Goal: Information Seeking & Learning: Learn about a topic

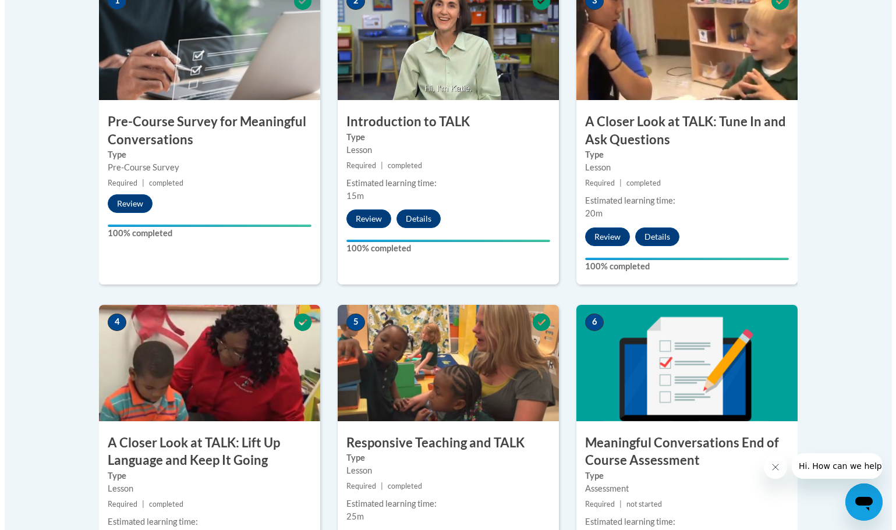
scroll to position [641, 0]
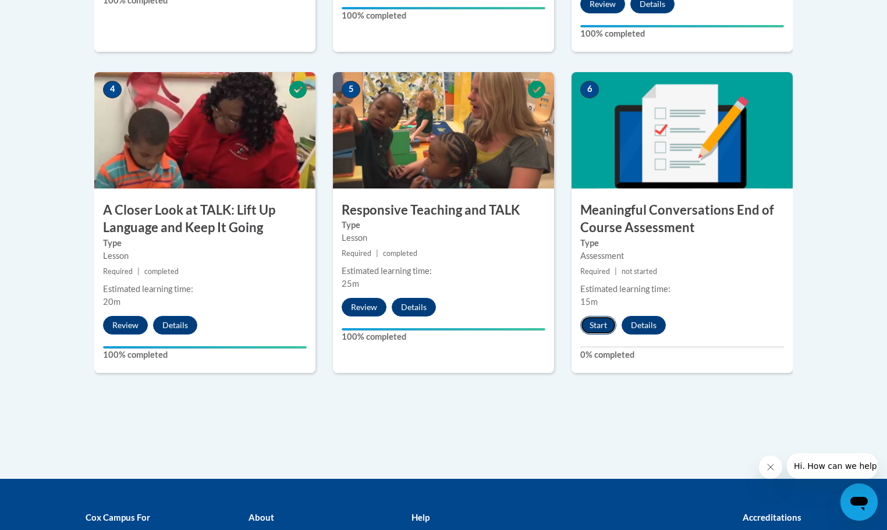
click at [594, 328] on button "Start" at bounding box center [599, 325] width 36 height 19
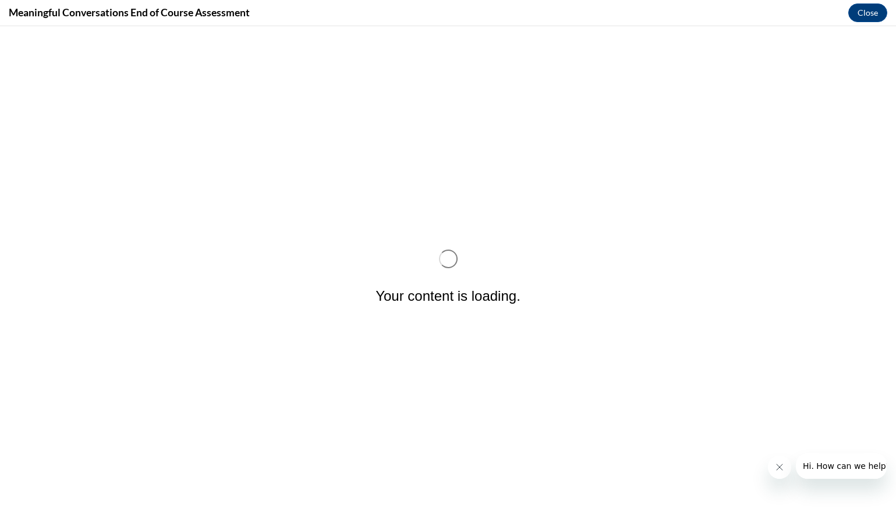
scroll to position [0, 0]
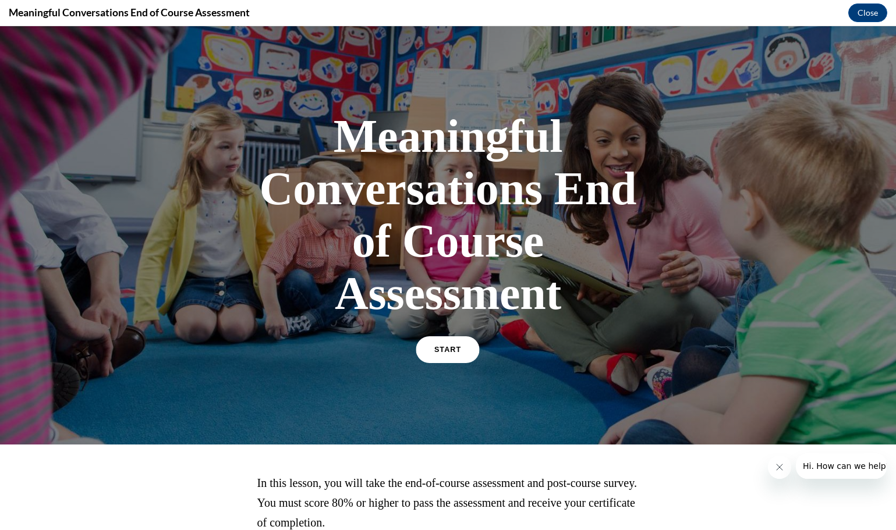
click at [455, 353] on link "START" at bounding box center [447, 350] width 63 height 27
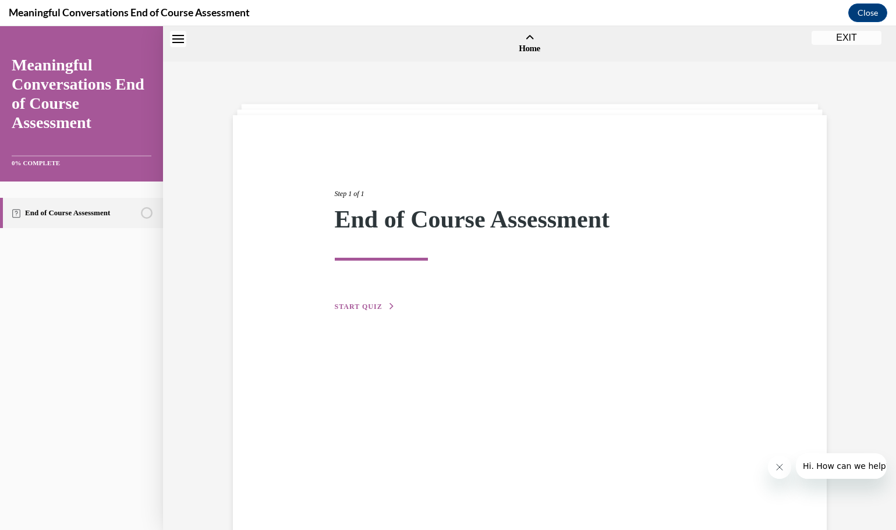
scroll to position [36, 0]
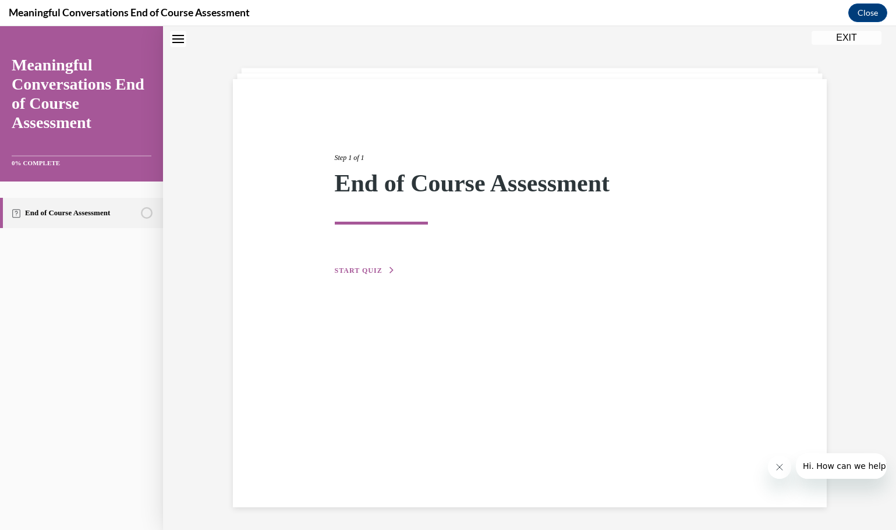
click at [366, 273] on span "START QUIZ" at bounding box center [359, 271] width 48 height 8
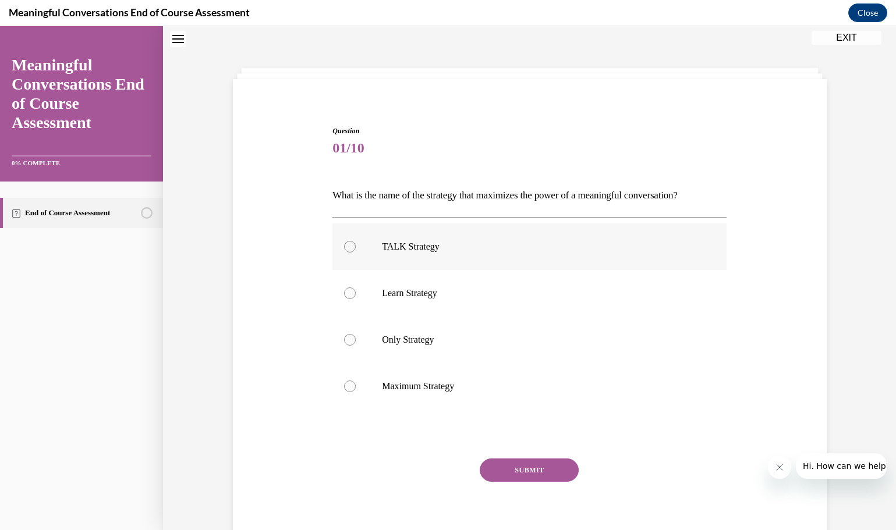
click at [346, 246] on div at bounding box center [350, 247] width 12 height 12
click at [346, 246] on input "TALK Strategy" at bounding box center [350, 247] width 12 height 12
radio input "true"
click at [523, 468] on button "SUBMIT" at bounding box center [529, 470] width 99 height 23
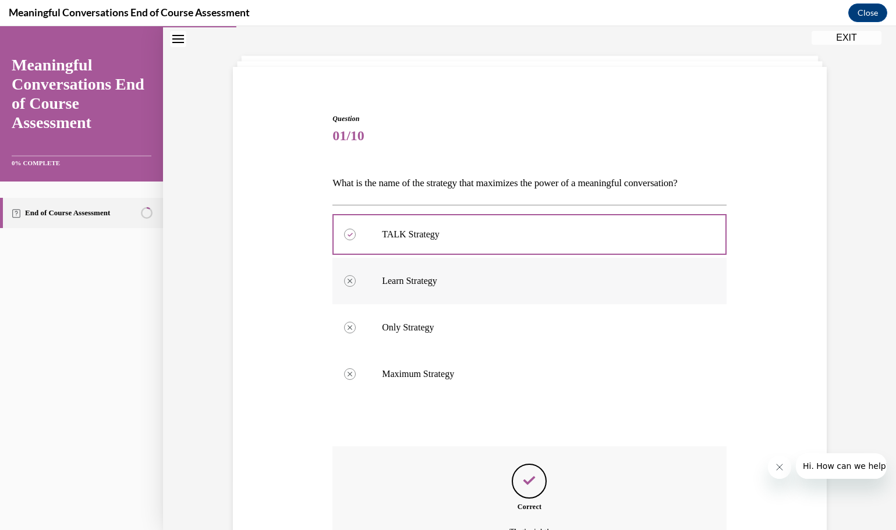
scroll to position [178, 0]
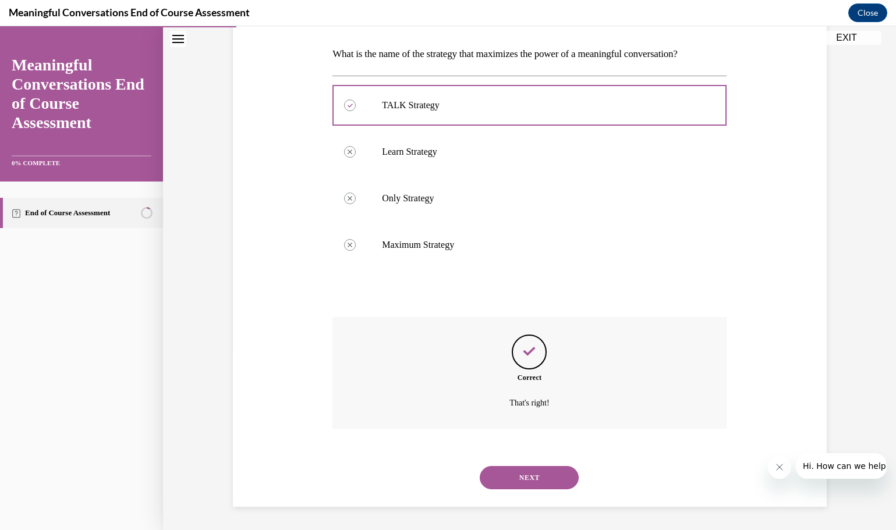
click at [517, 478] on button "NEXT" at bounding box center [529, 477] width 99 height 23
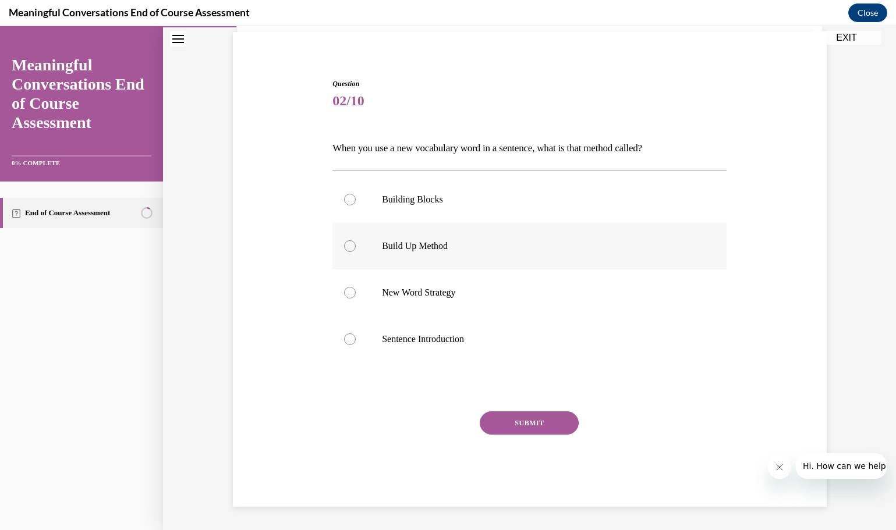
click at [348, 246] on div at bounding box center [350, 246] width 12 height 12
click at [348, 246] on input "Build Up Method" at bounding box center [350, 246] width 12 height 12
radio input "true"
click at [522, 418] on button "SUBMIT" at bounding box center [529, 423] width 99 height 23
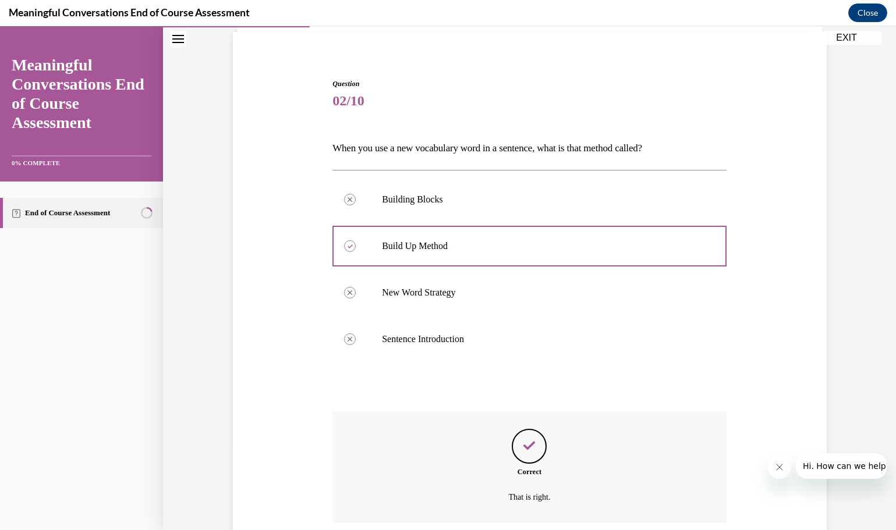
scroll to position [178, 0]
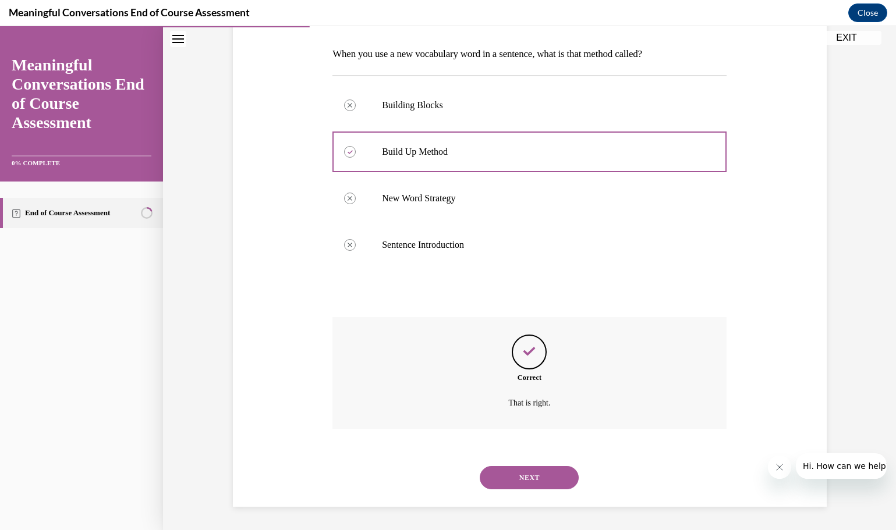
click at [518, 477] on button "NEXT" at bounding box center [529, 477] width 99 height 23
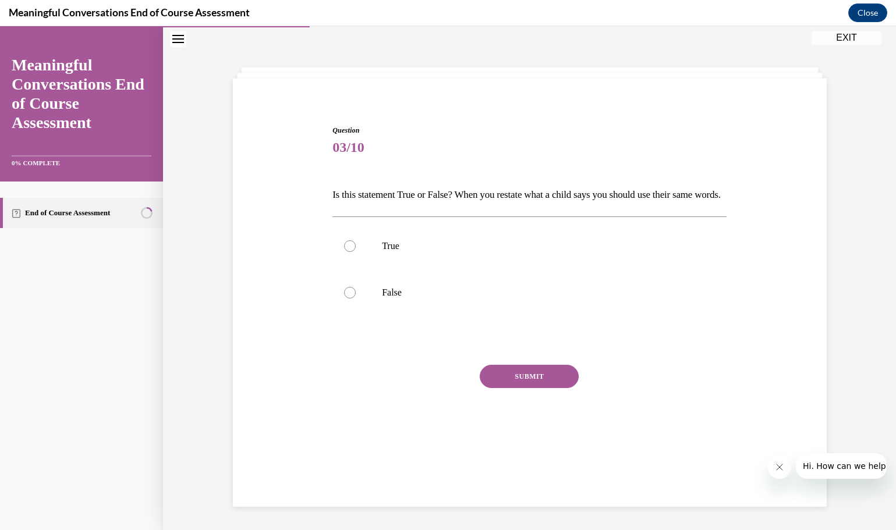
scroll to position [37, 0]
click at [344, 299] on div at bounding box center [350, 293] width 12 height 12
click at [344, 299] on input "False" at bounding box center [350, 293] width 12 height 12
radio input "true"
click at [512, 388] on button "SUBMIT" at bounding box center [529, 376] width 99 height 23
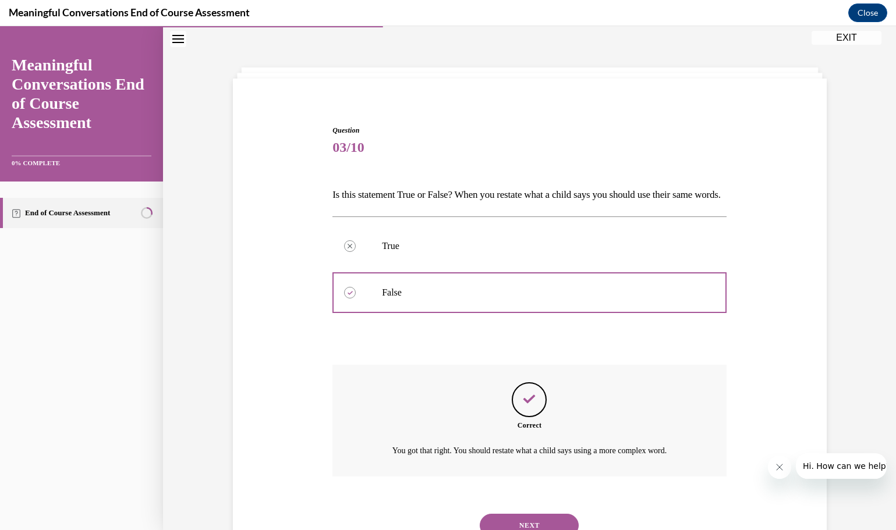
scroll to position [104, 0]
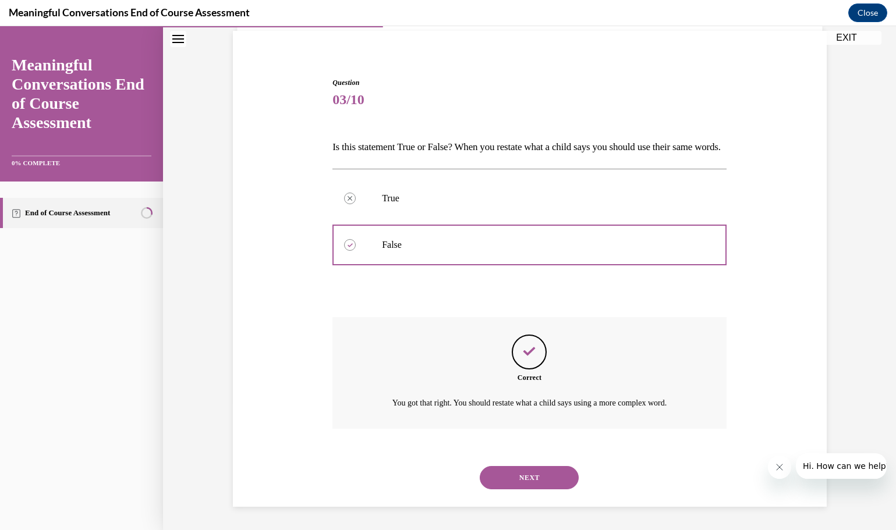
click at [518, 477] on button "NEXT" at bounding box center [529, 477] width 99 height 23
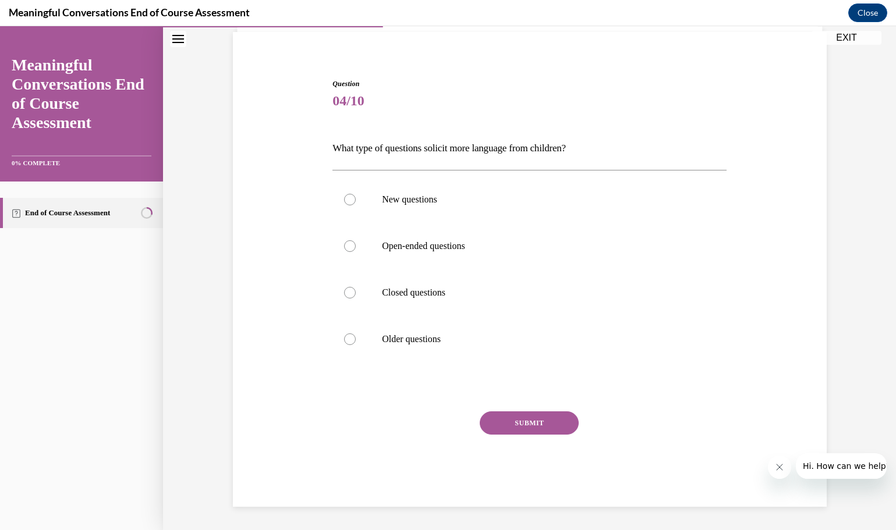
scroll to position [40, 0]
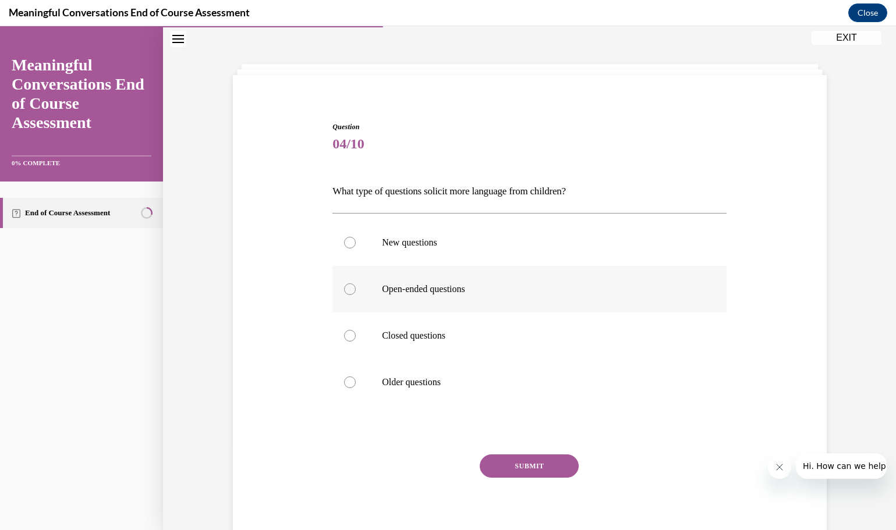
click at [351, 288] on div at bounding box center [350, 290] width 12 height 12
click at [351, 288] on input "Open-ended questions" at bounding box center [350, 290] width 12 height 12
radio input "true"
click at [515, 470] on button "SUBMIT" at bounding box center [529, 466] width 99 height 23
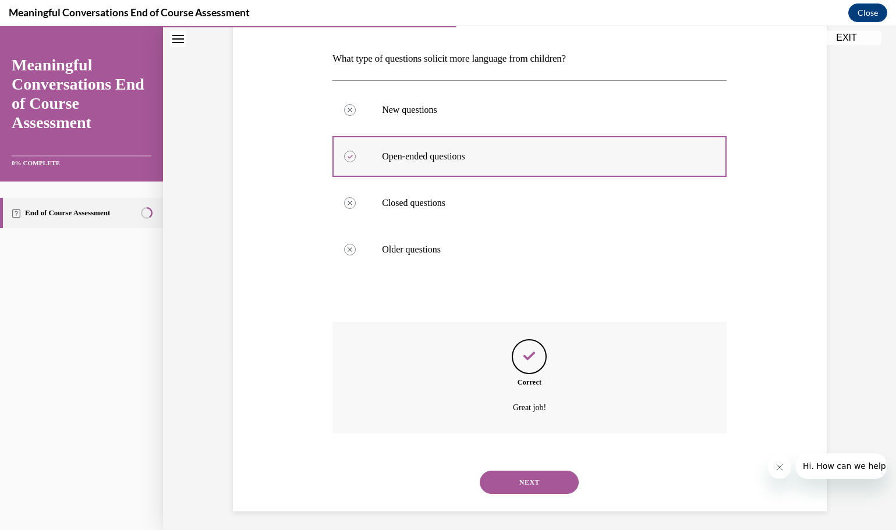
scroll to position [178, 0]
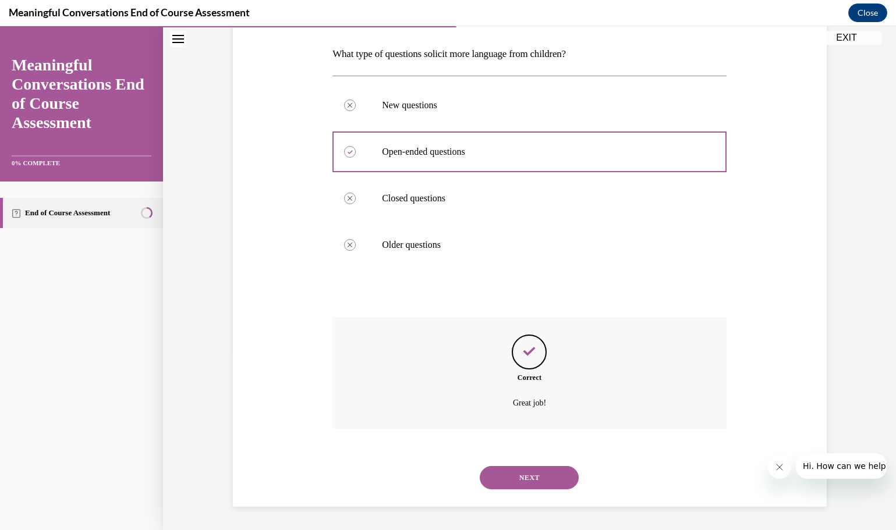
click at [533, 480] on button "NEXT" at bounding box center [529, 477] width 99 height 23
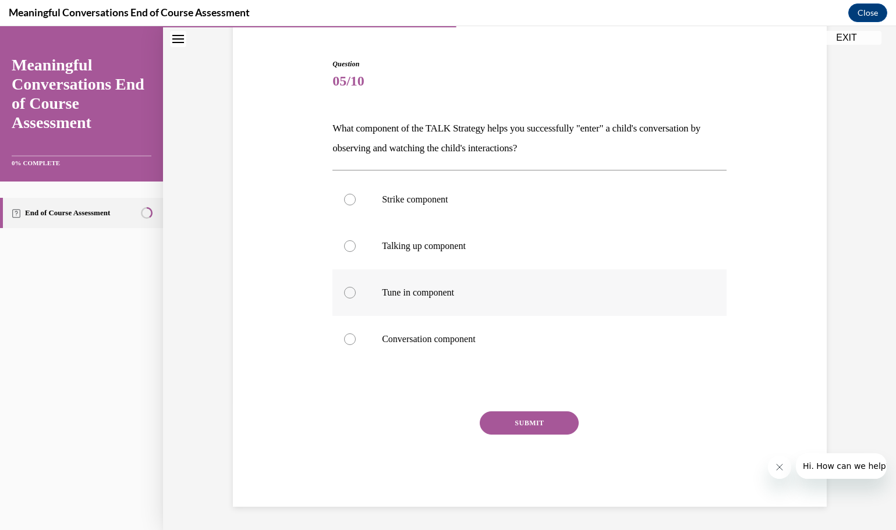
click at [344, 293] on div at bounding box center [350, 293] width 12 height 12
click at [344, 293] on input "Tune in component" at bounding box center [350, 293] width 12 height 12
radio input "true"
click at [529, 428] on button "SUBMIT" at bounding box center [529, 423] width 99 height 23
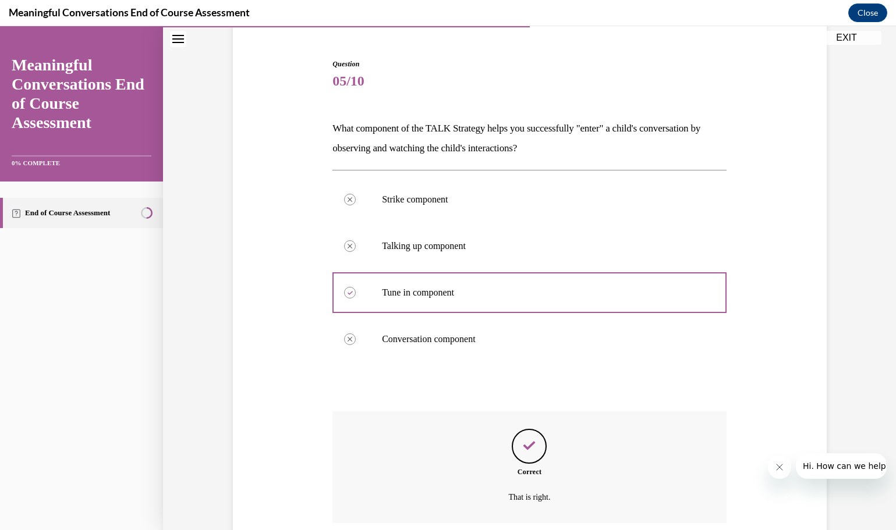
scroll to position [197, 0]
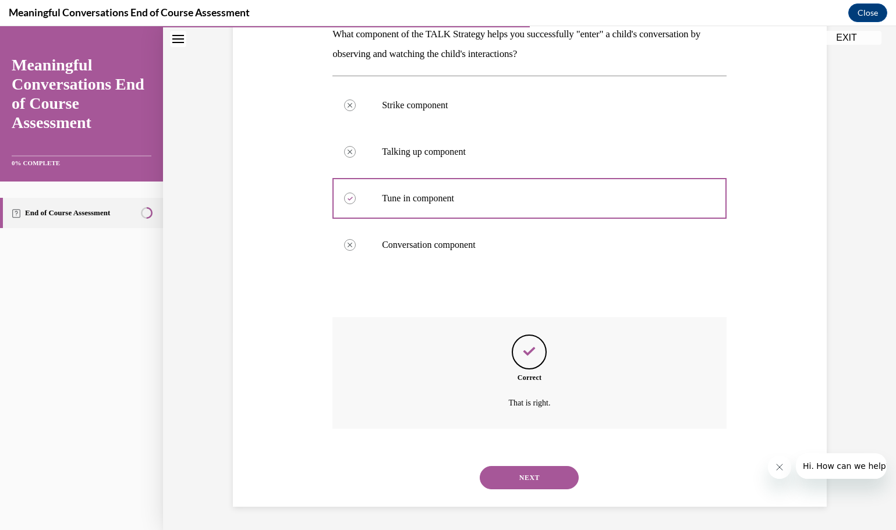
click at [517, 477] on button "NEXT" at bounding box center [529, 477] width 99 height 23
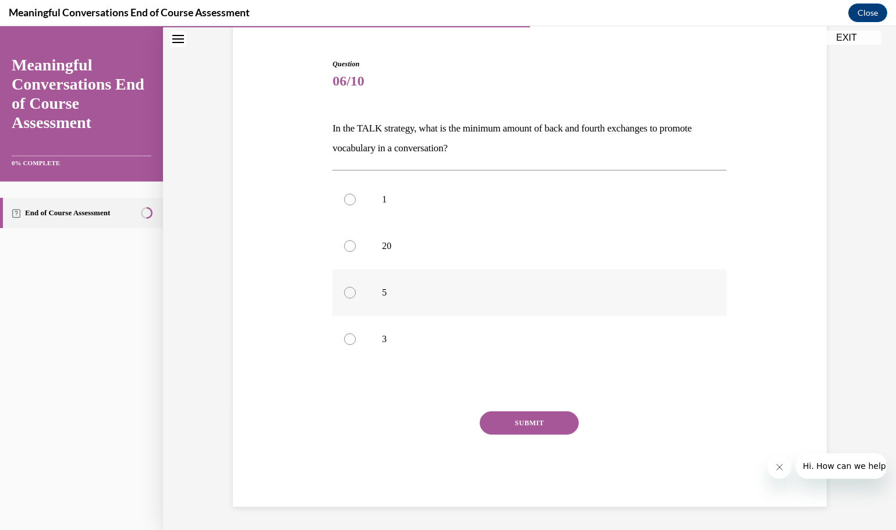
click at [345, 294] on div at bounding box center [350, 293] width 12 height 12
click at [345, 294] on input "5" at bounding box center [350, 293] width 12 height 12
radio input "true"
click at [521, 429] on button "SUBMIT" at bounding box center [529, 423] width 99 height 23
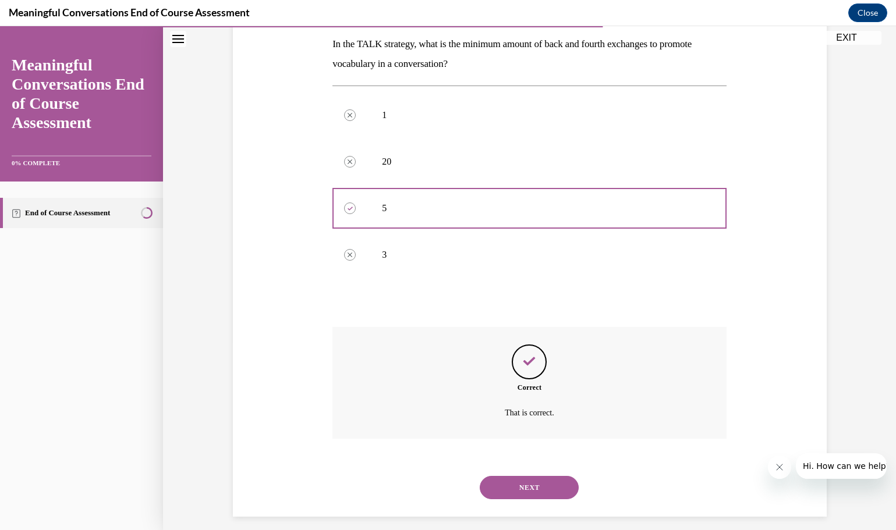
scroll to position [197, 0]
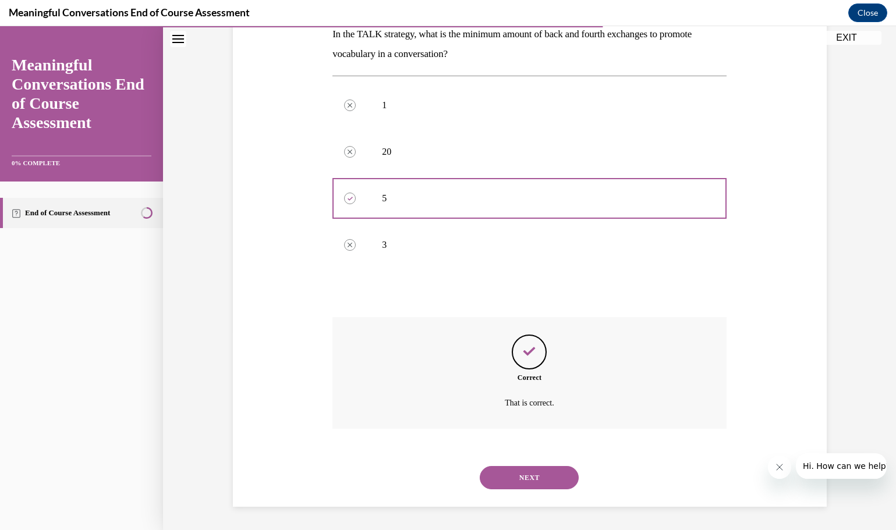
click at [514, 475] on button "NEXT" at bounding box center [529, 477] width 99 height 23
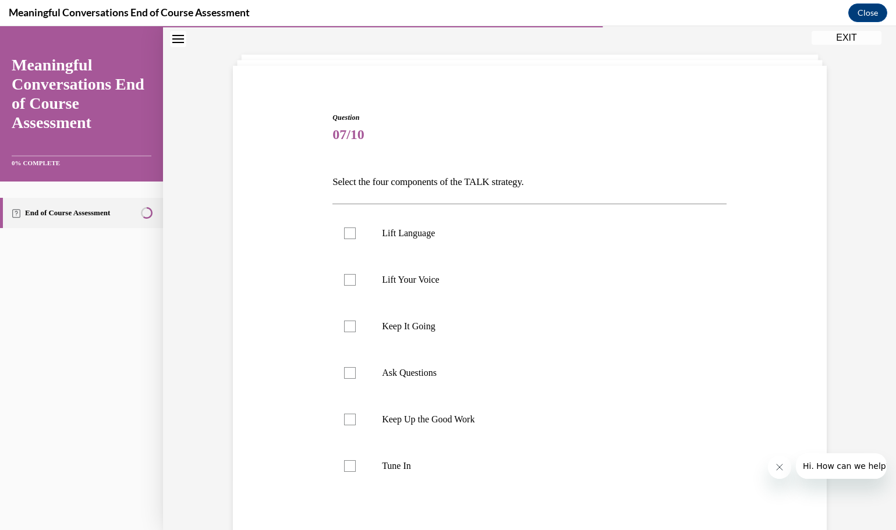
scroll to position [116, 0]
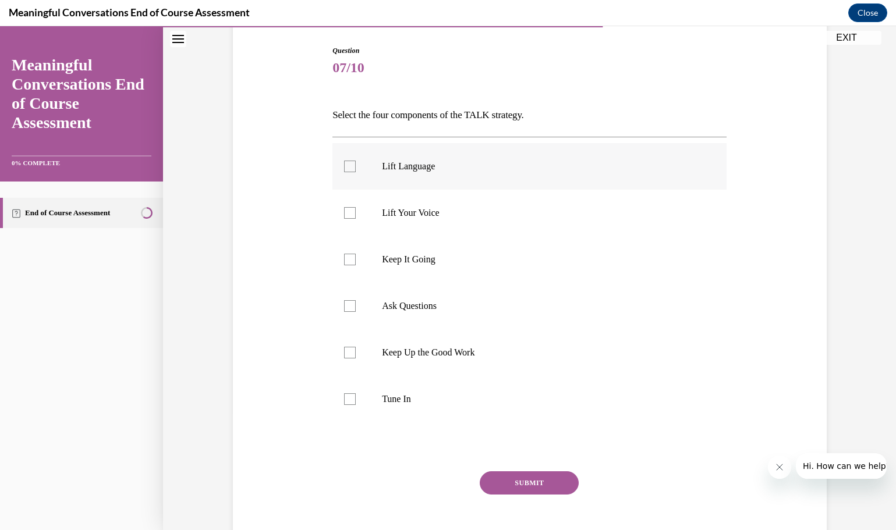
click at [344, 167] on div at bounding box center [350, 167] width 12 height 12
click at [344, 167] on input "Lift Language" at bounding box center [350, 167] width 12 height 12
checkbox input "true"
click at [345, 260] on div at bounding box center [350, 260] width 12 height 12
click at [345, 260] on input "Keep It Going" at bounding box center [350, 260] width 12 height 12
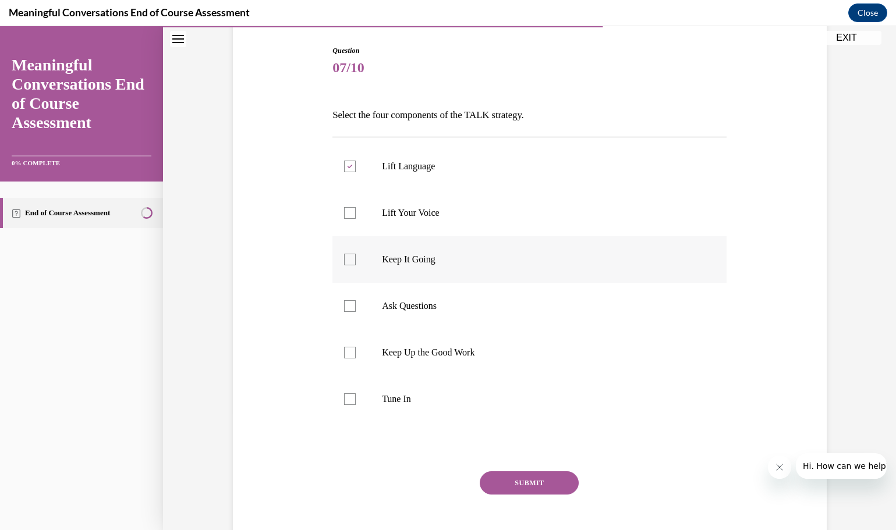
checkbox input "true"
click at [345, 306] on div at bounding box center [350, 306] width 12 height 12
click at [345, 306] on input "Ask Questions" at bounding box center [350, 306] width 12 height 12
checkbox input "true"
click at [344, 405] on div at bounding box center [350, 400] width 12 height 12
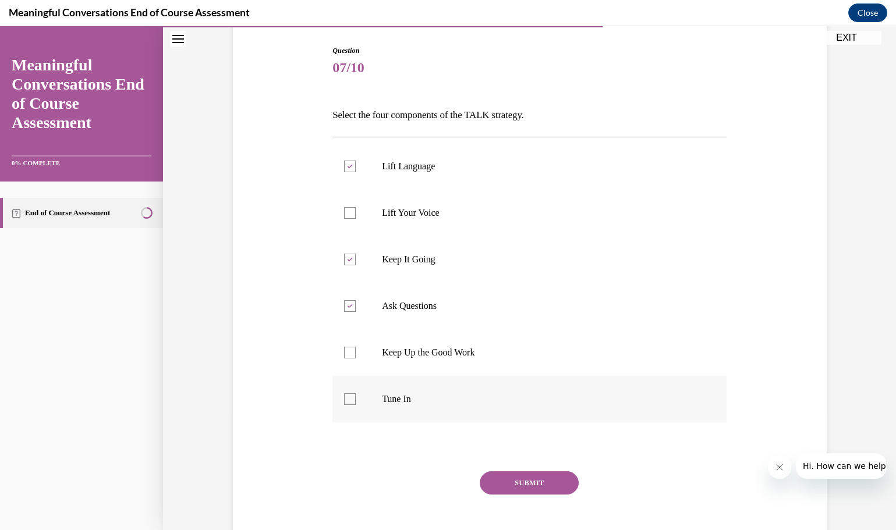
click at [344, 405] on input "Tune In" at bounding box center [350, 400] width 12 height 12
checkbox input "true"
click at [482, 478] on button "SUBMIT" at bounding box center [529, 483] width 99 height 23
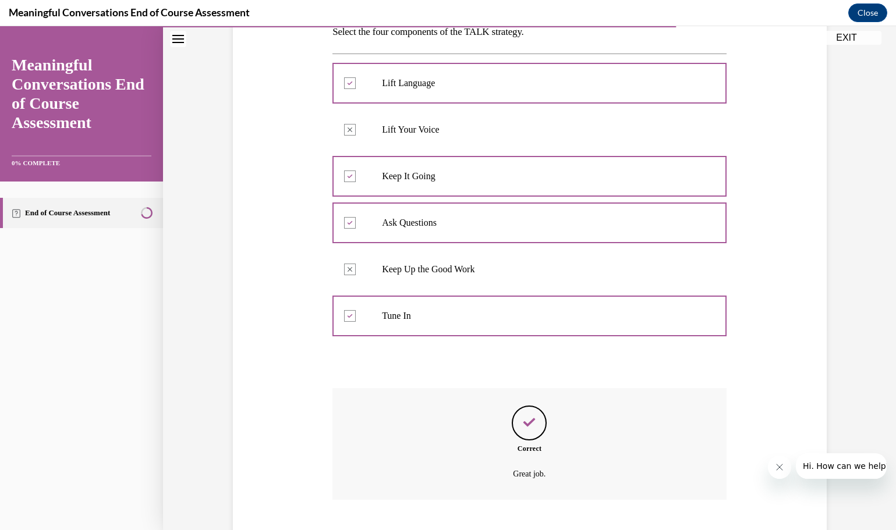
scroll to position [271, 0]
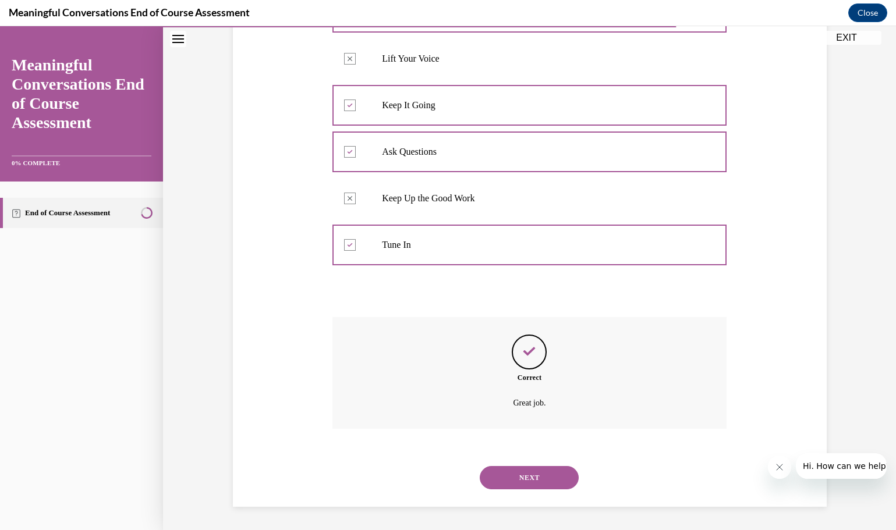
click at [506, 479] on button "NEXT" at bounding box center [529, 477] width 99 height 23
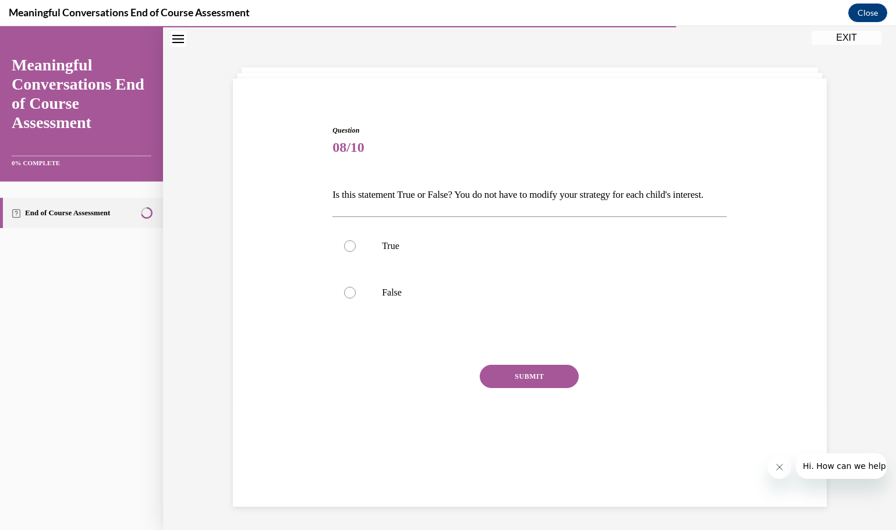
scroll to position [37, 0]
click at [344, 252] on div at bounding box center [350, 246] width 12 height 12
click at [344, 252] on input "True" at bounding box center [350, 246] width 12 height 12
radio input "true"
click at [515, 388] on button "SUBMIT" at bounding box center [529, 376] width 99 height 23
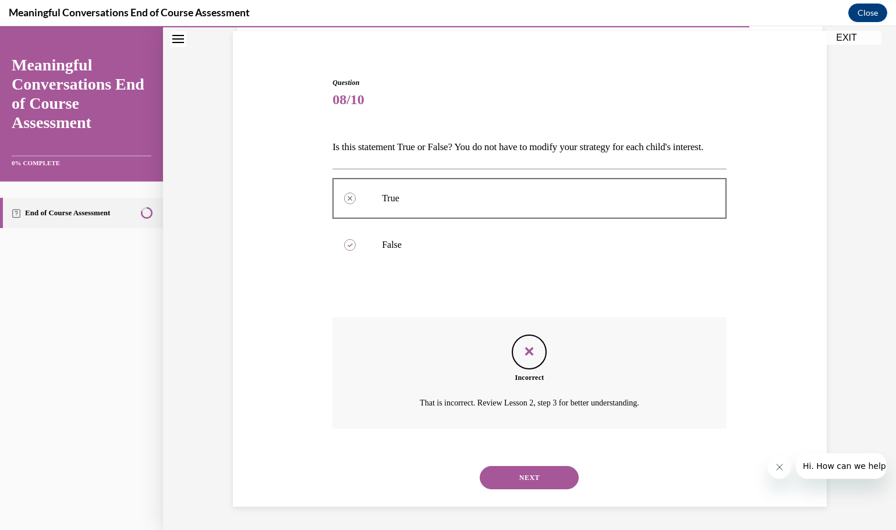
scroll to position [104, 0]
click at [515, 472] on button "NEXT" at bounding box center [529, 477] width 99 height 23
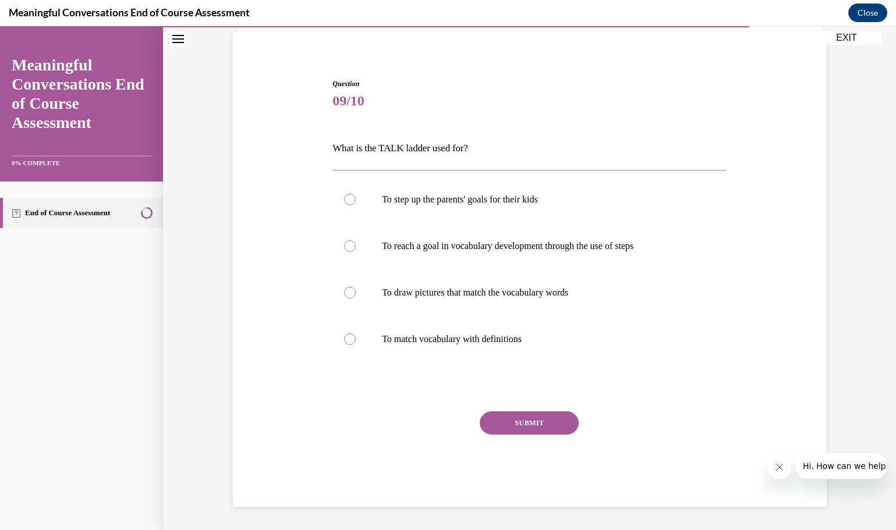
scroll to position [40, 0]
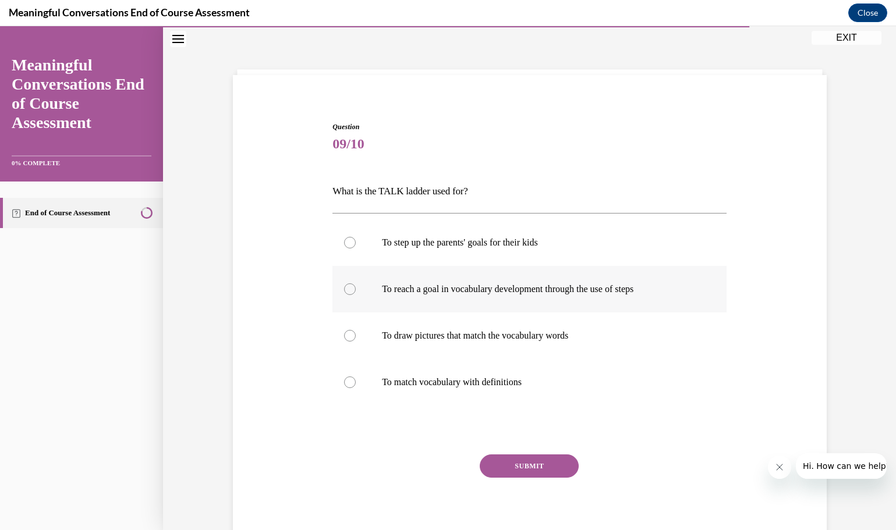
click at [344, 288] on div at bounding box center [350, 290] width 12 height 12
click at [344, 288] on input "To reach a goal in vocabulary development through the use of steps" at bounding box center [350, 290] width 12 height 12
radio input "true"
click at [512, 465] on button "SUBMIT" at bounding box center [529, 466] width 99 height 23
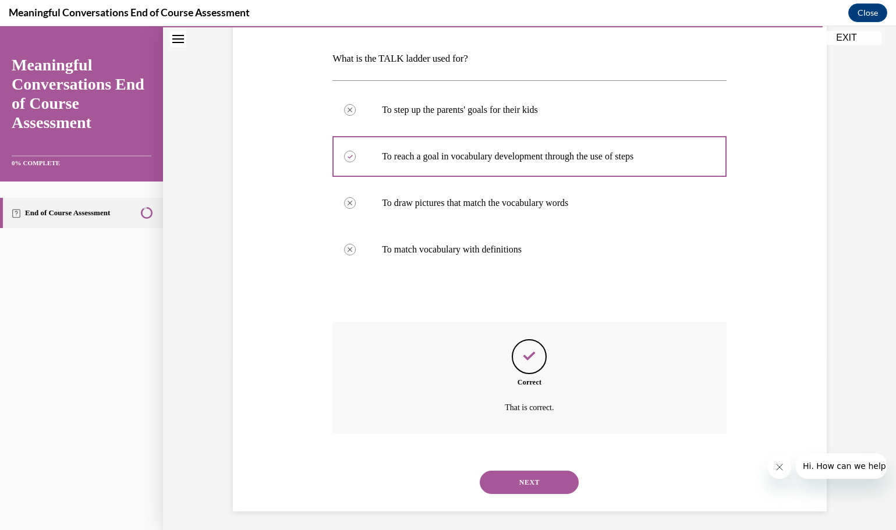
scroll to position [178, 0]
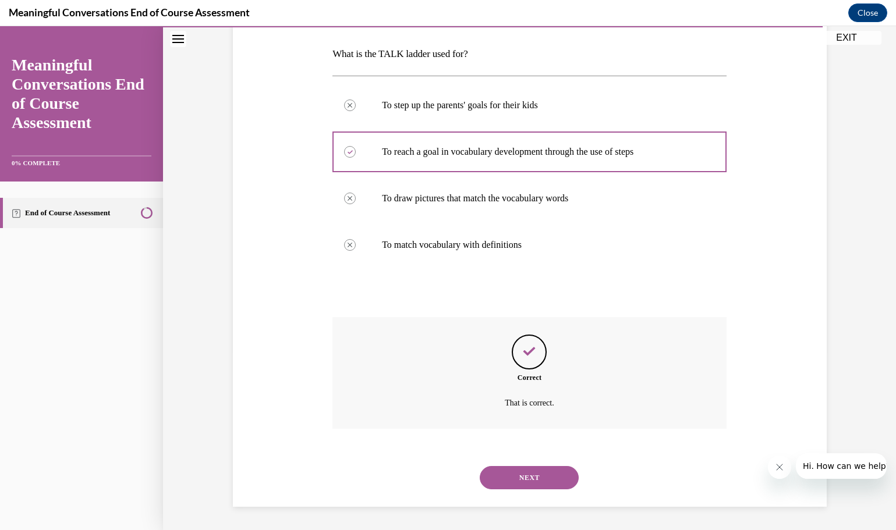
click at [518, 477] on button "NEXT" at bounding box center [529, 477] width 99 height 23
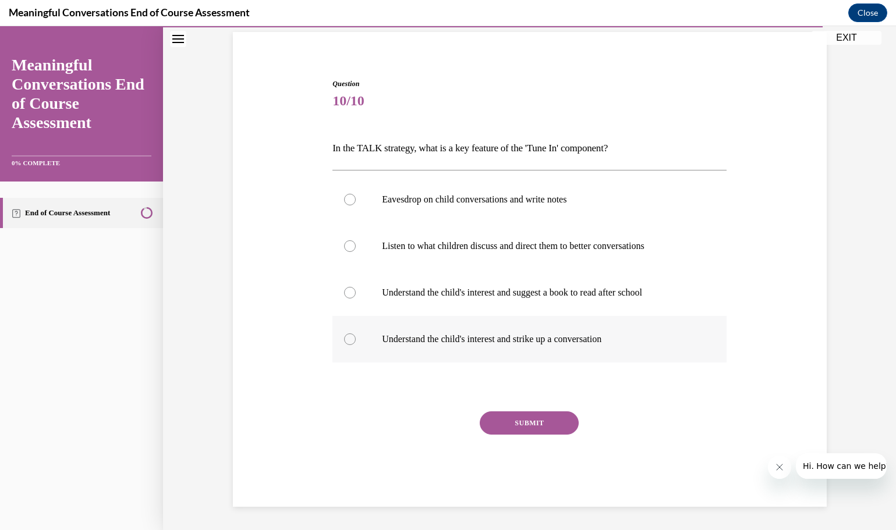
click at [348, 339] on div at bounding box center [350, 340] width 12 height 12
click at [348, 339] on input "Understand the child's interest and strike up a conversation" at bounding box center [350, 340] width 12 height 12
radio input "true"
click at [517, 423] on button "SUBMIT" at bounding box center [529, 423] width 99 height 23
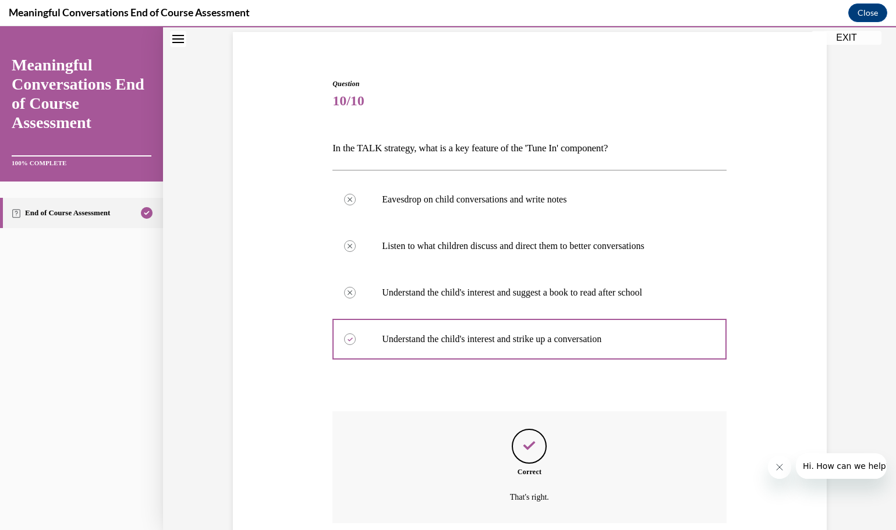
scroll to position [178, 0]
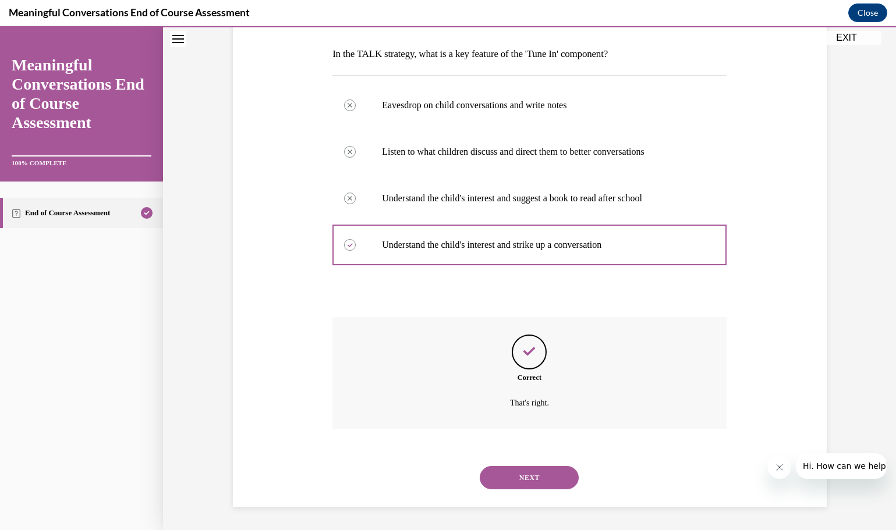
click at [513, 478] on button "NEXT" at bounding box center [529, 477] width 99 height 23
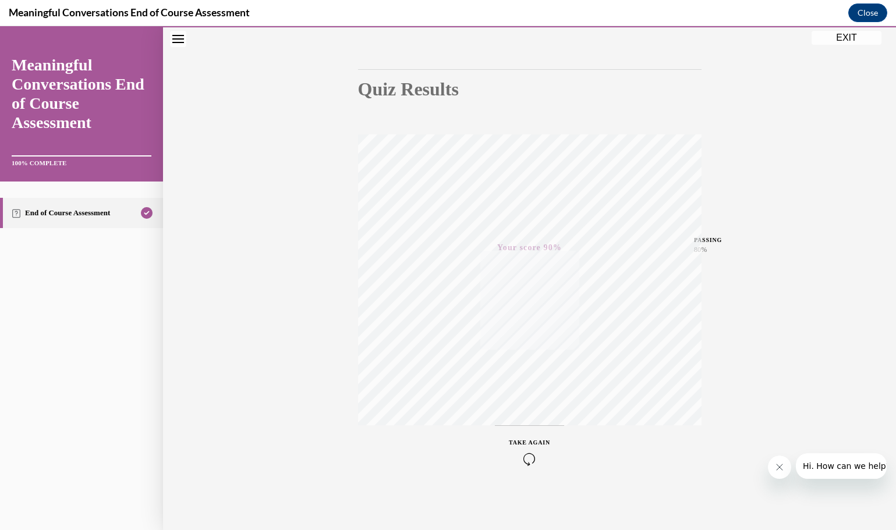
click at [850, 34] on button "EXIT" at bounding box center [847, 38] width 70 height 14
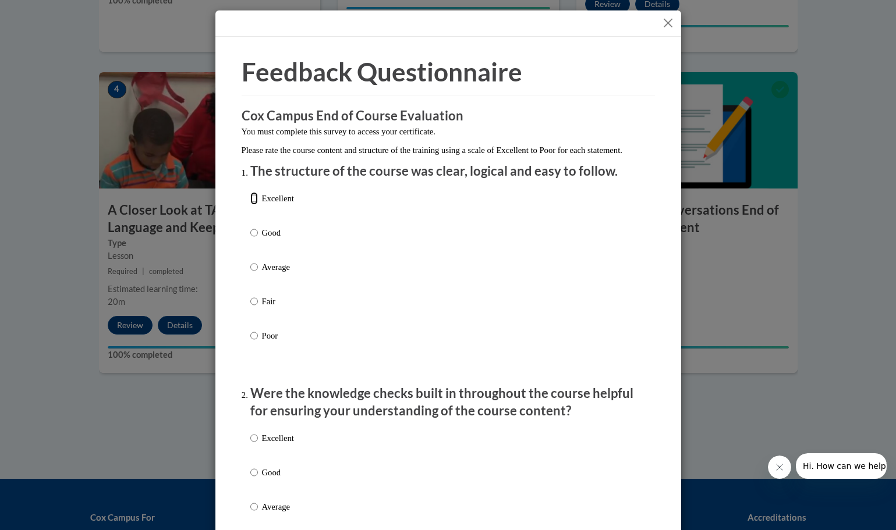
click at [250, 205] on input "Excellent" at bounding box center [254, 198] width 8 height 13
radio input "true"
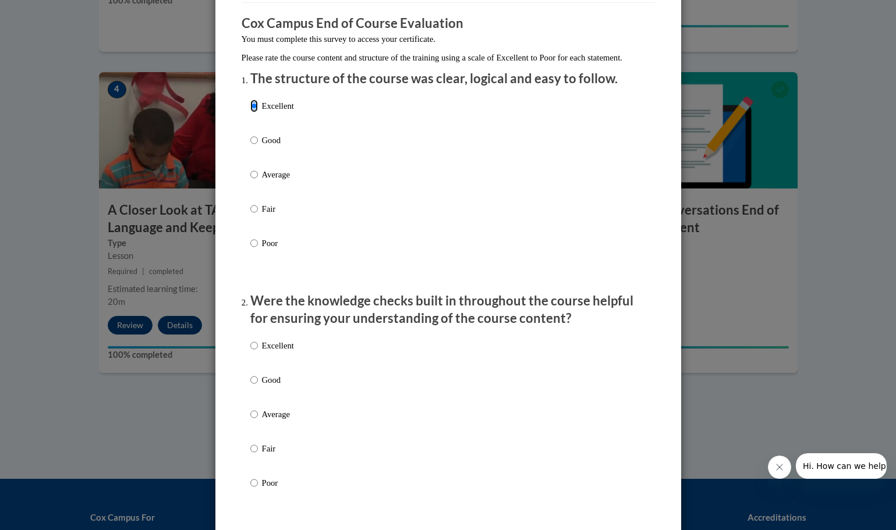
scroll to position [233, 0]
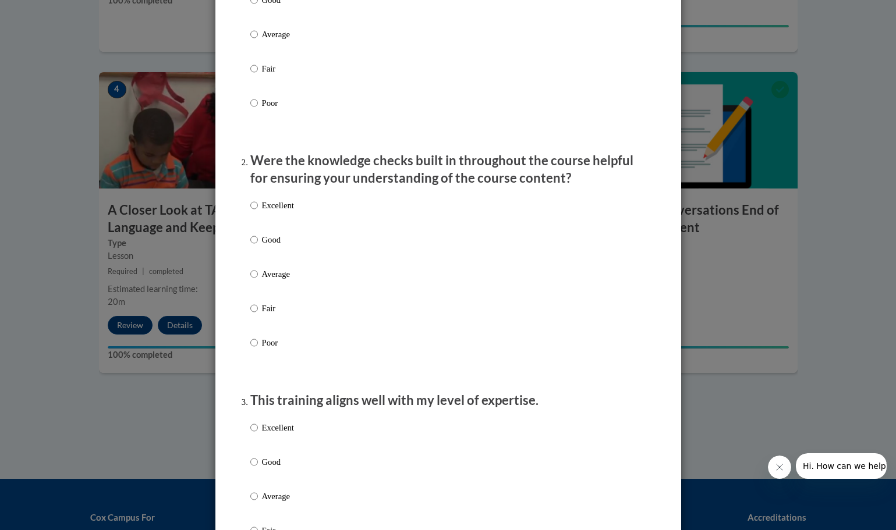
click at [253, 221] on label "Excellent" at bounding box center [272, 214] width 44 height 31
click at [253, 212] on input "Excellent" at bounding box center [254, 205] width 8 height 13
radio input "true"
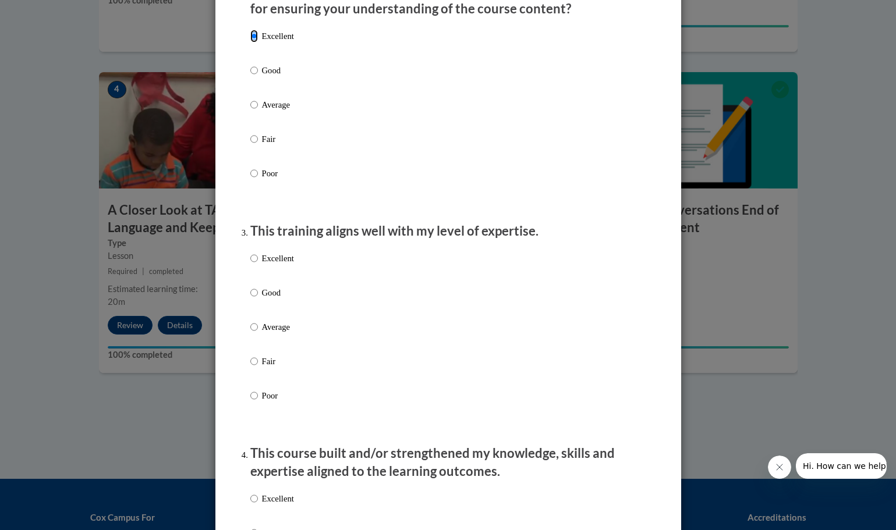
scroll to position [408, 0]
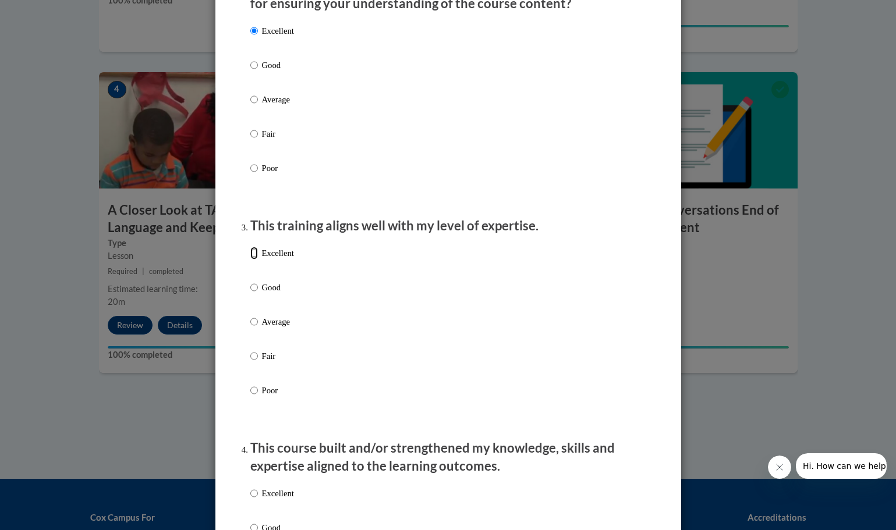
click at [250, 260] on input "Excellent" at bounding box center [254, 253] width 8 height 13
radio input "true"
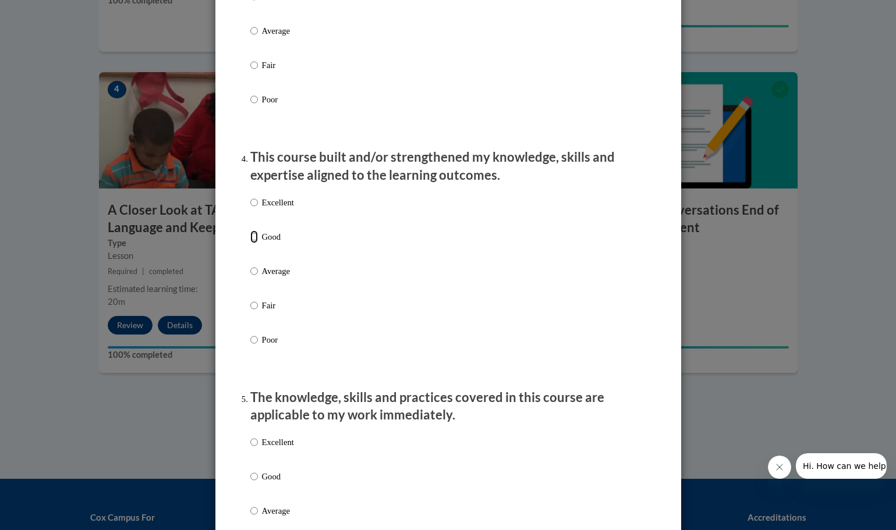
click at [251, 243] on input "Good" at bounding box center [254, 237] width 8 height 13
radio input "true"
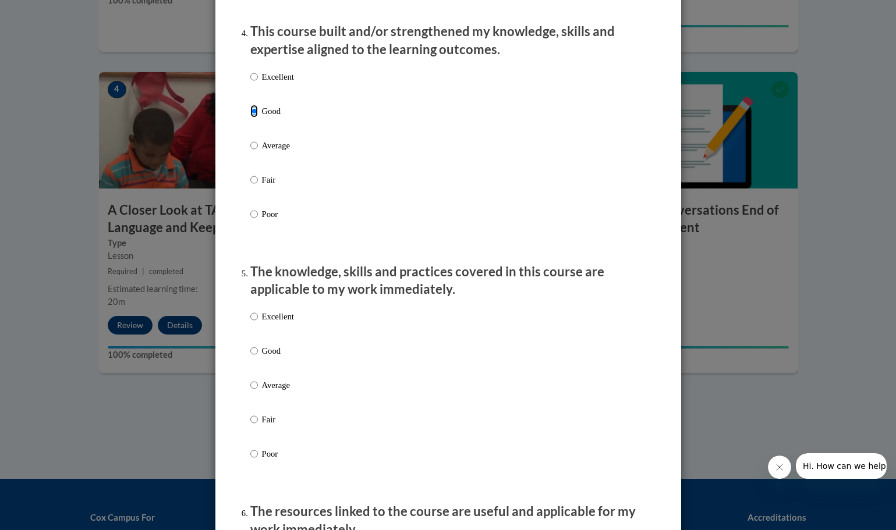
scroll to position [932, 0]
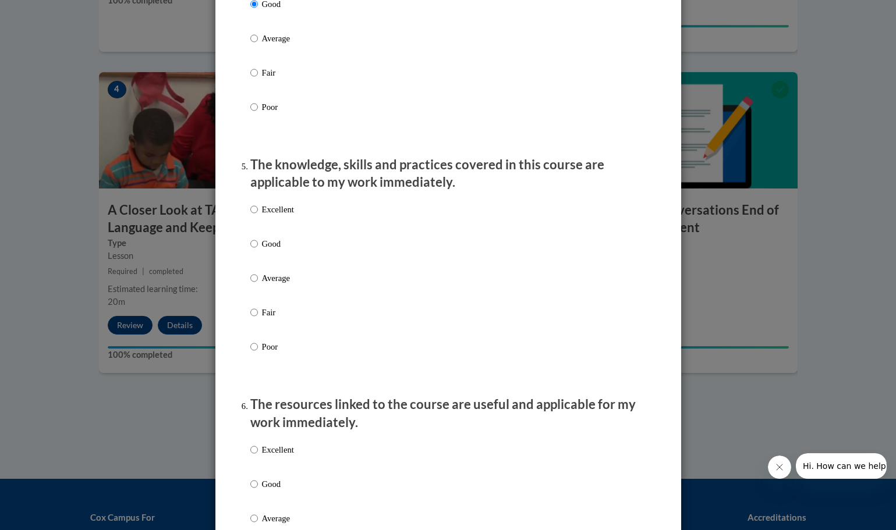
click at [250, 247] on div "Excellent Good Average Fair Poor" at bounding box center [272, 287] width 44 height 181
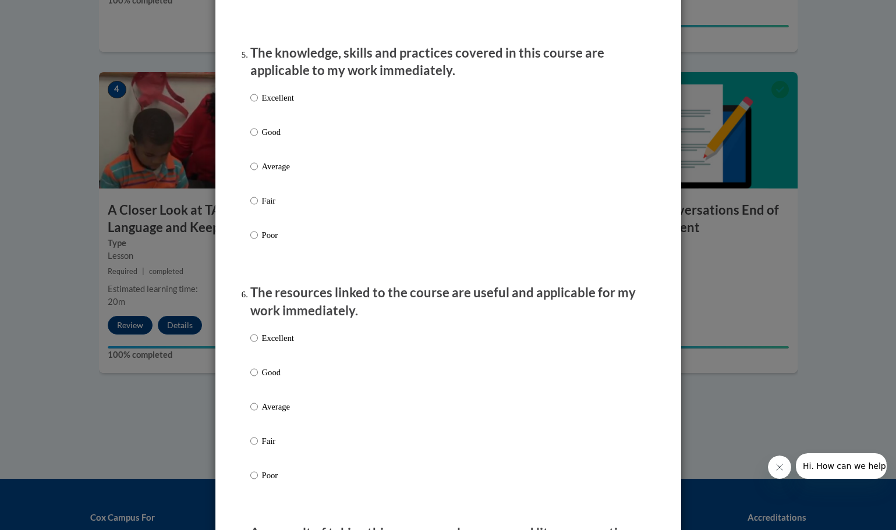
scroll to position [1165, 0]
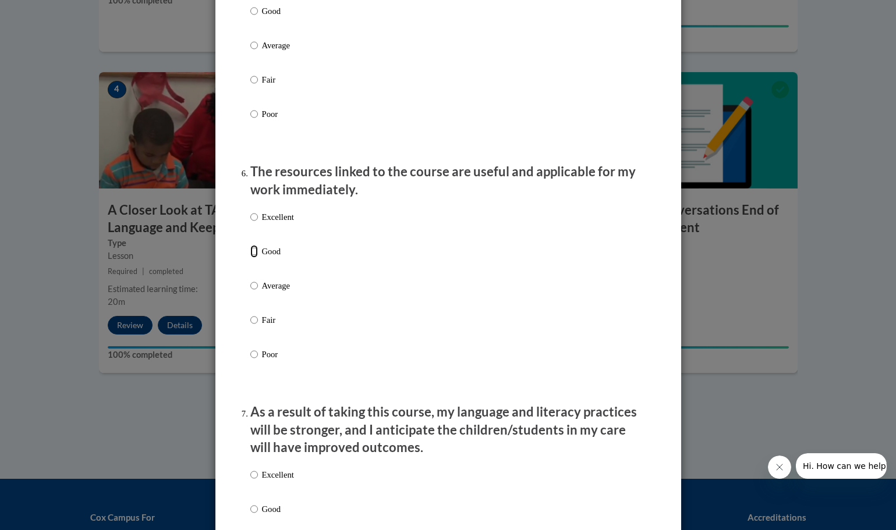
click at [252, 258] on input "Good" at bounding box center [254, 251] width 8 height 13
radio input "true"
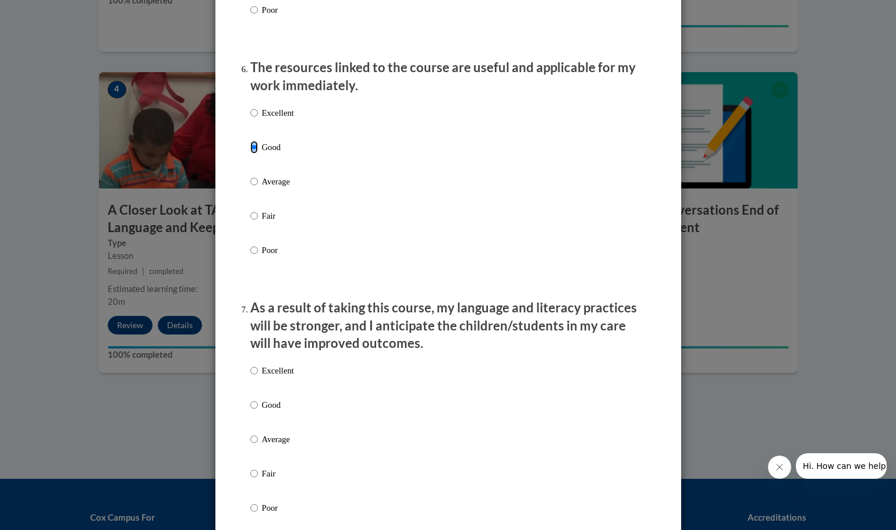
scroll to position [1398, 0]
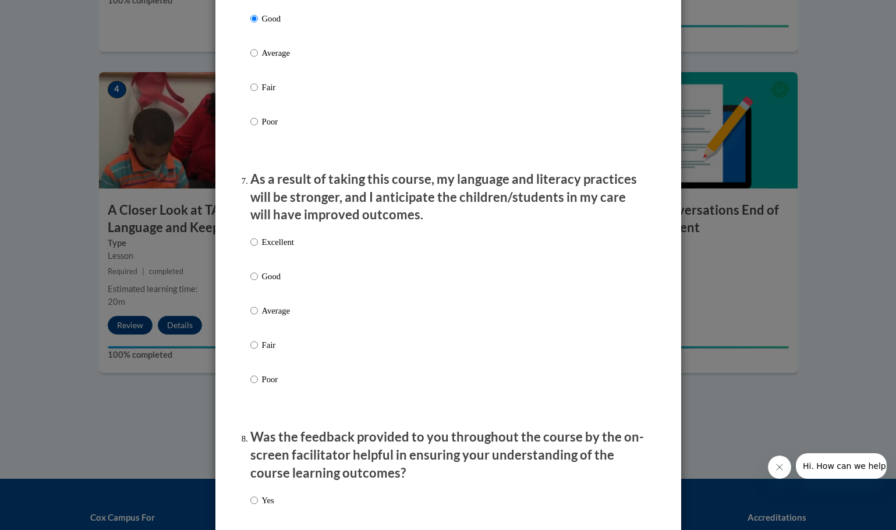
click at [253, 281] on label "Good" at bounding box center [272, 285] width 44 height 31
click at [253, 281] on input "Good" at bounding box center [254, 276] width 8 height 13
radio input "true"
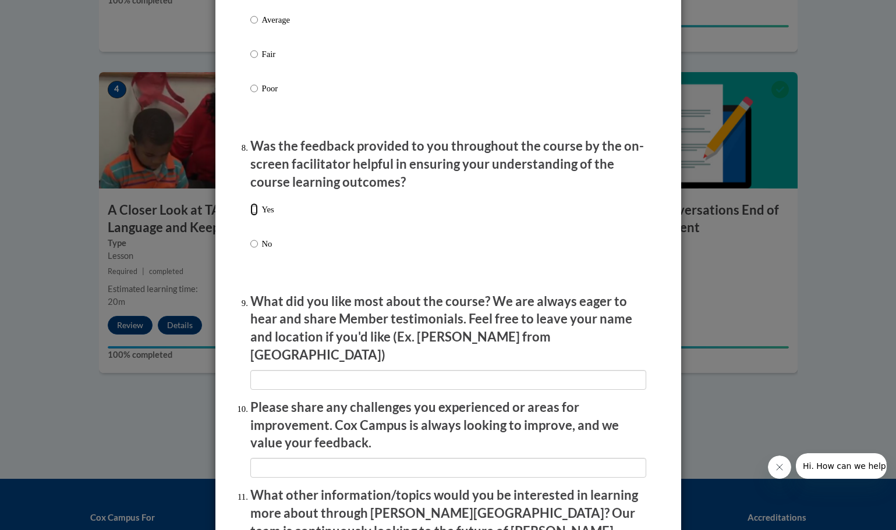
click at [252, 216] on input "Yes" at bounding box center [254, 209] width 8 height 13
radio input "true"
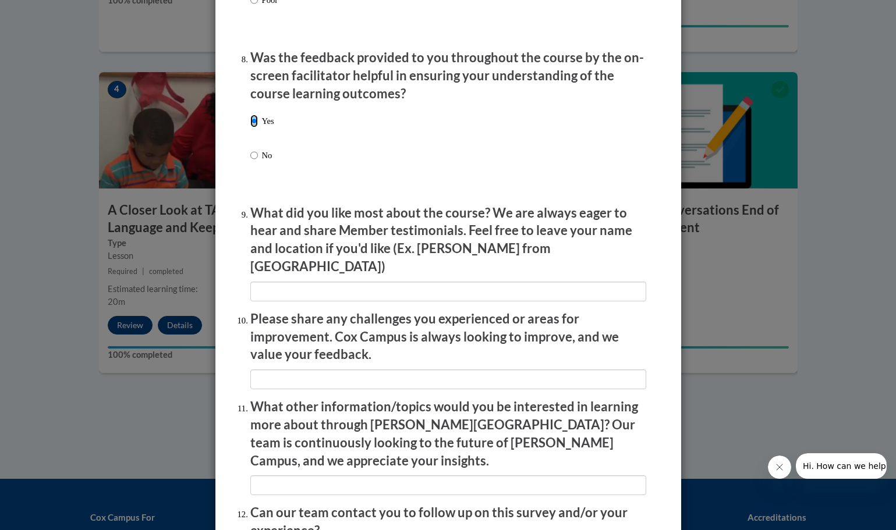
scroll to position [1889, 0]
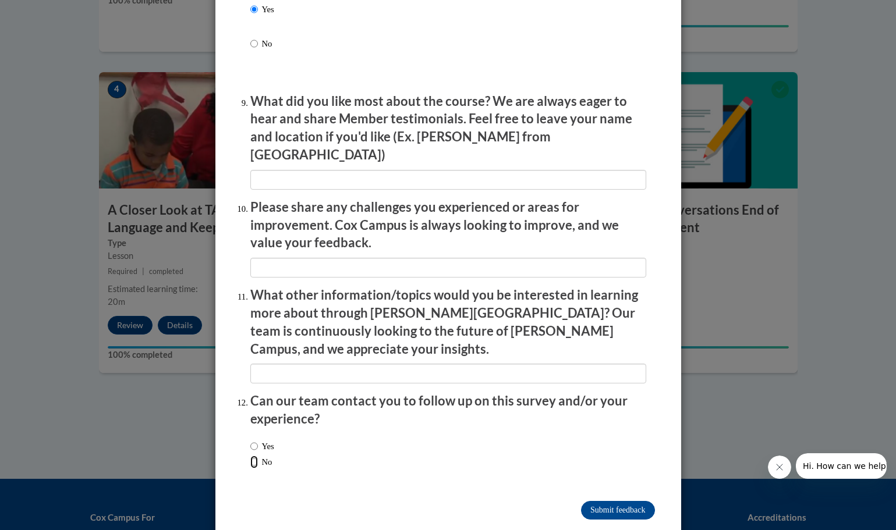
click at [250, 456] on input "No" at bounding box center [254, 462] width 8 height 13
radio input "true"
click at [624, 501] on input "Submit feedback" at bounding box center [617, 510] width 73 height 19
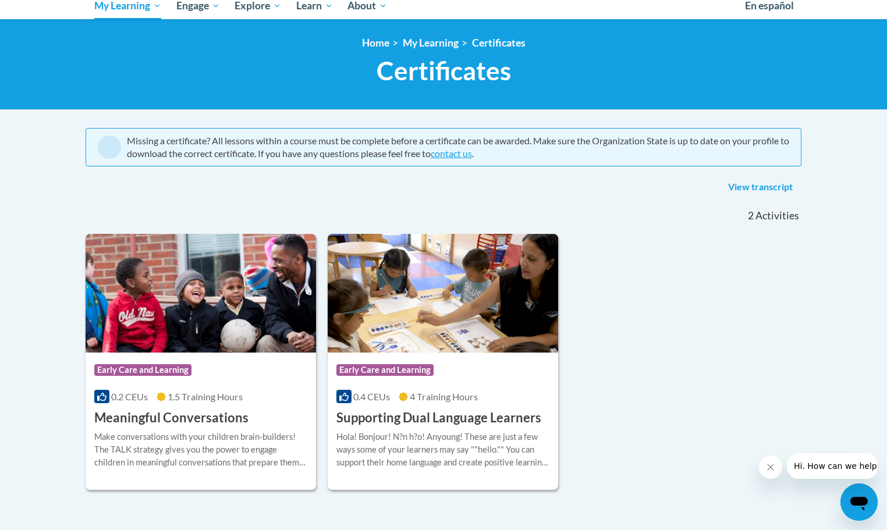
scroll to position [233, 0]
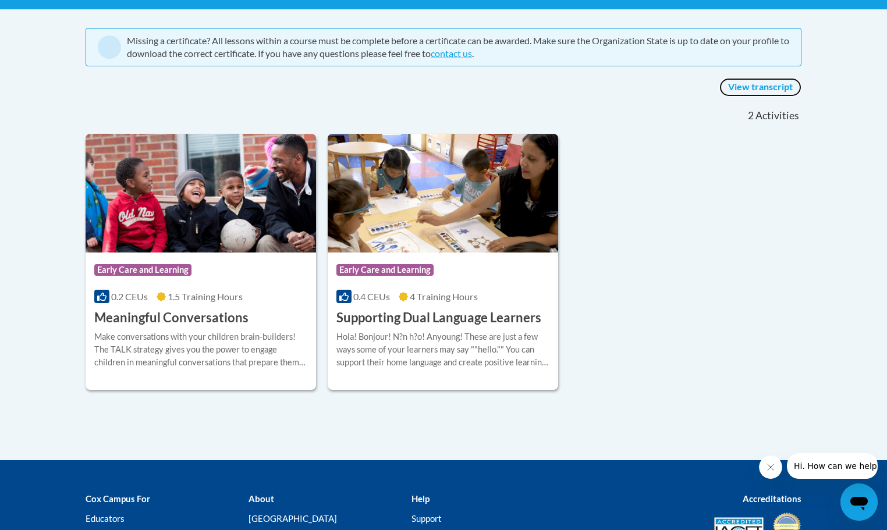
click at [746, 87] on link "View transcript" at bounding box center [761, 87] width 82 height 19
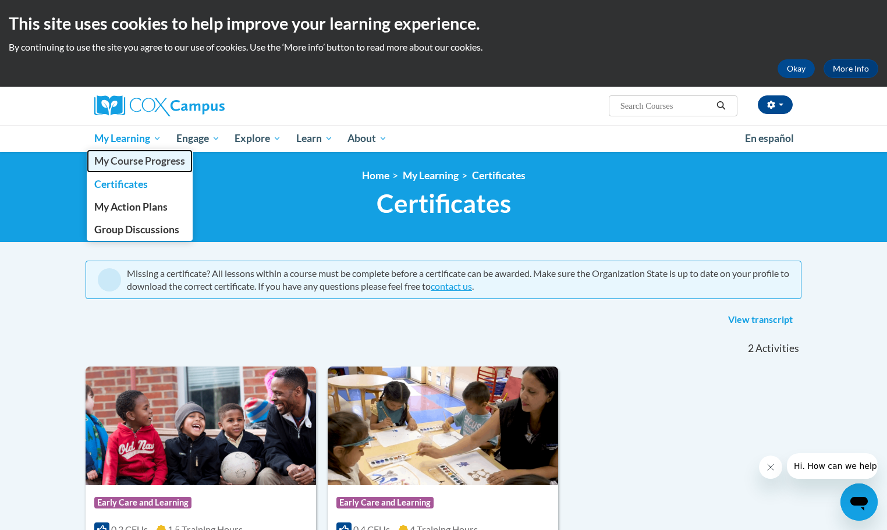
click at [120, 159] on span "My Course Progress" at bounding box center [139, 161] width 91 height 12
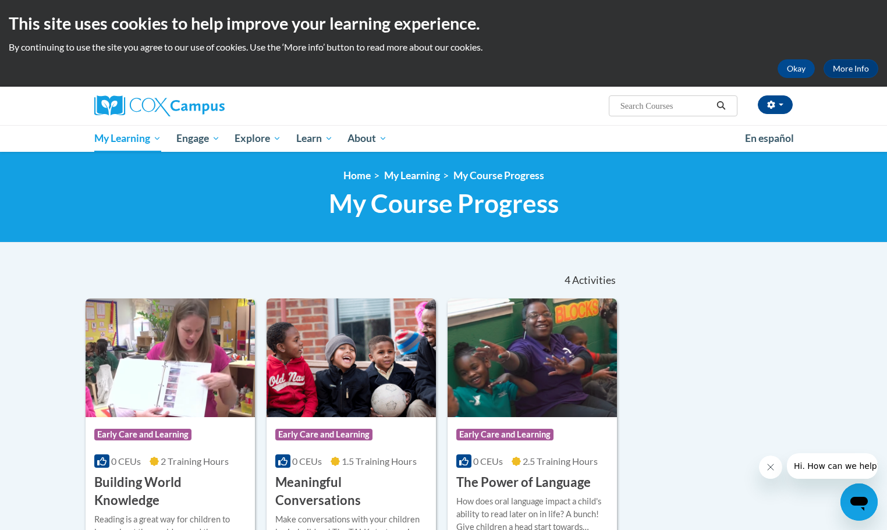
click at [668, 105] on input "Search..." at bounding box center [666, 106] width 93 height 14
type input "ecosystem"
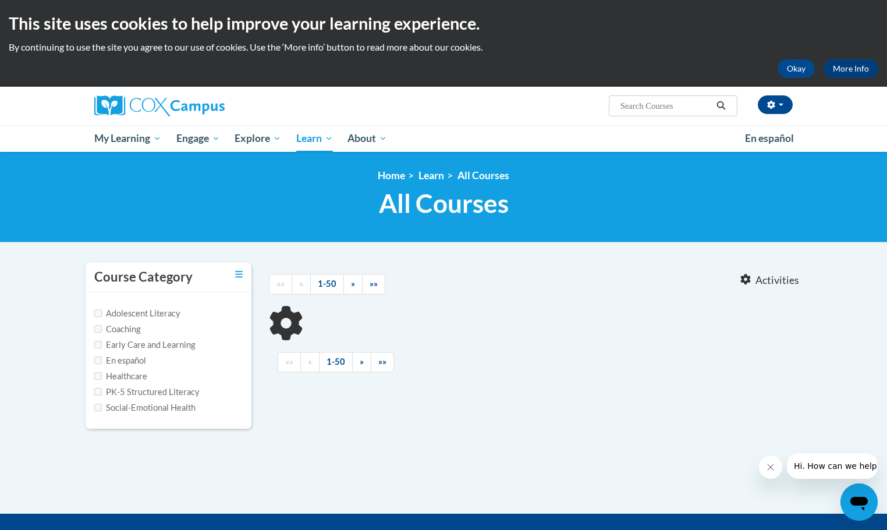
type input "ecosystem"
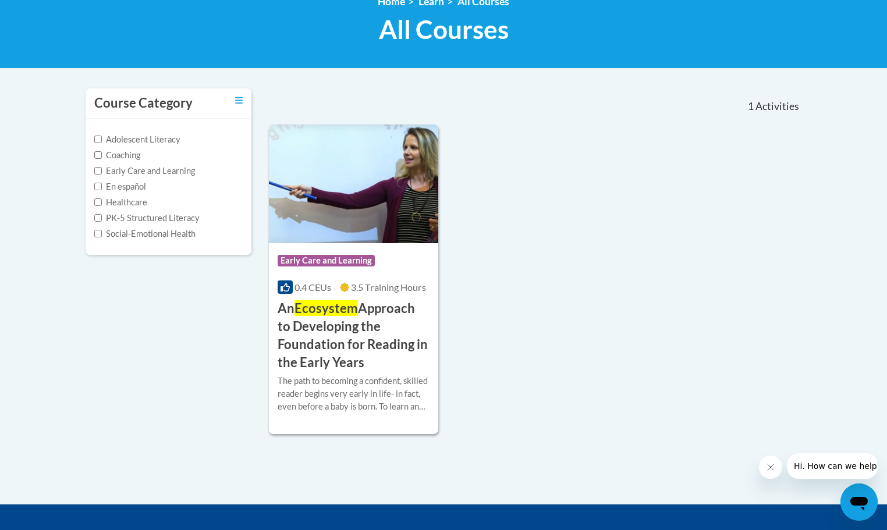
scroll to position [175, 0]
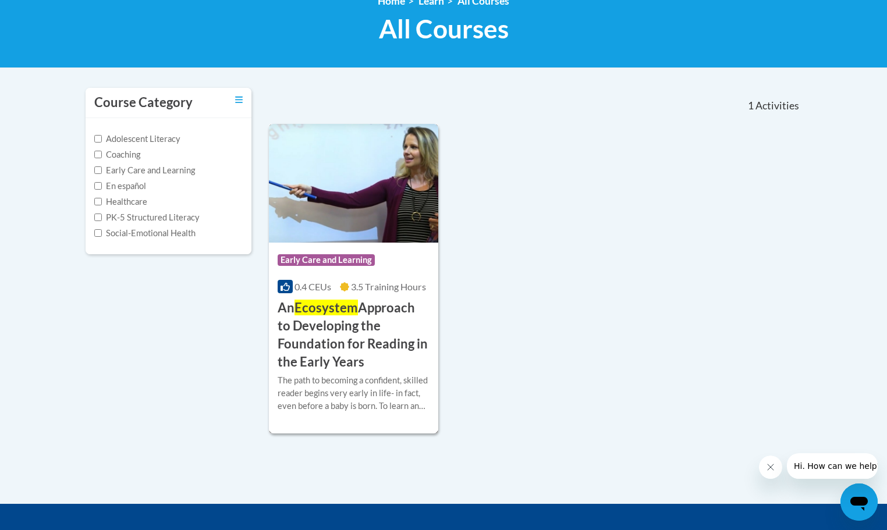
click at [335, 181] on img at bounding box center [353, 183] width 169 height 119
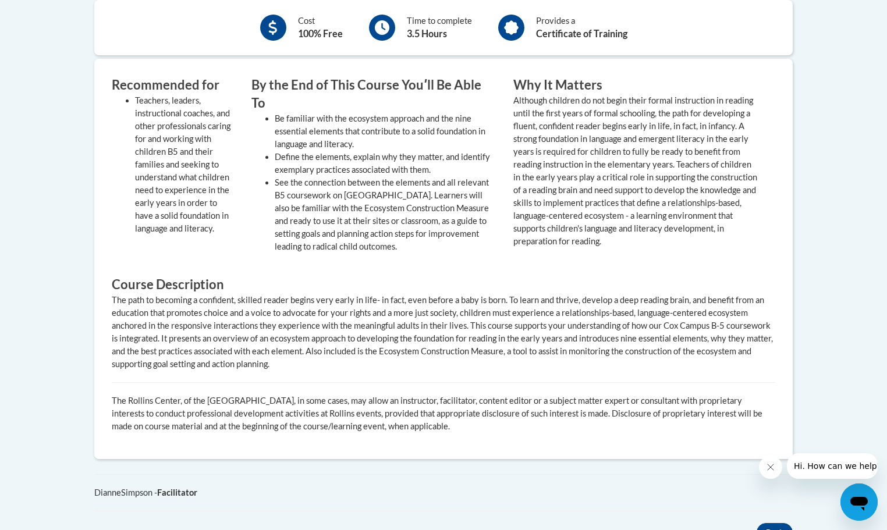
scroll to position [408, 0]
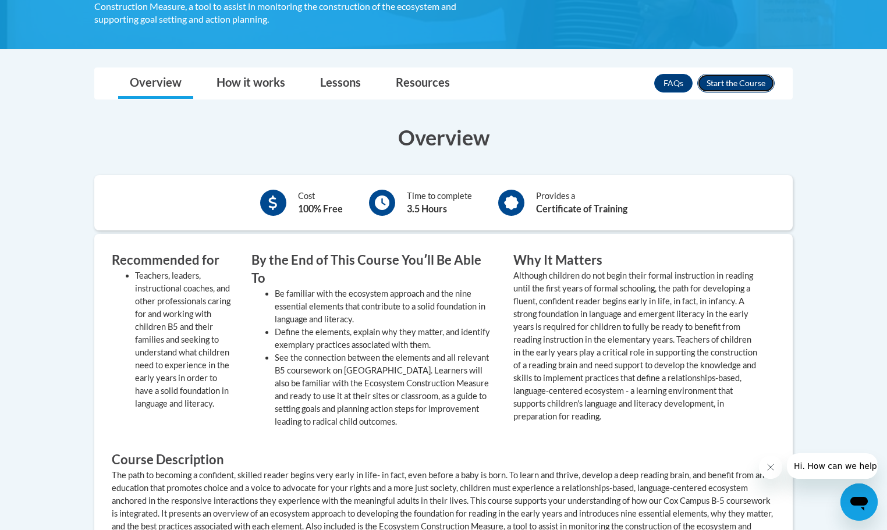
click at [720, 81] on button "Enroll" at bounding box center [736, 83] width 77 height 19
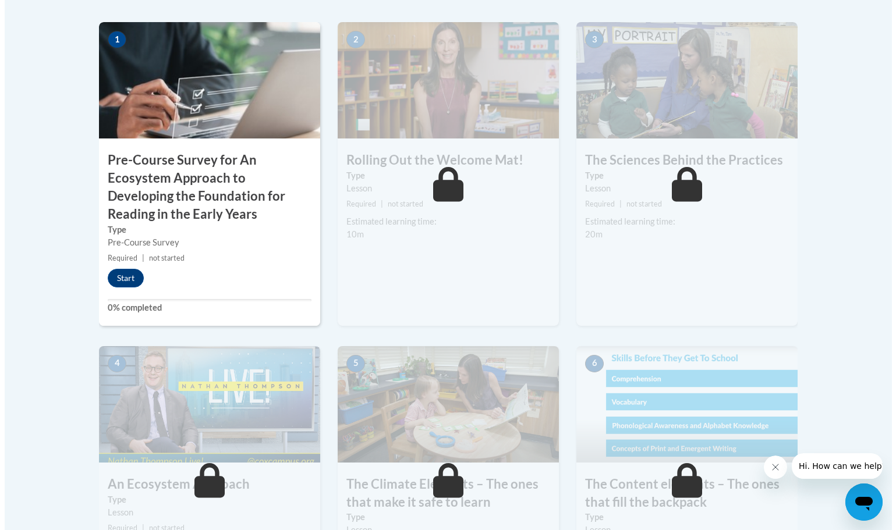
scroll to position [408, 0]
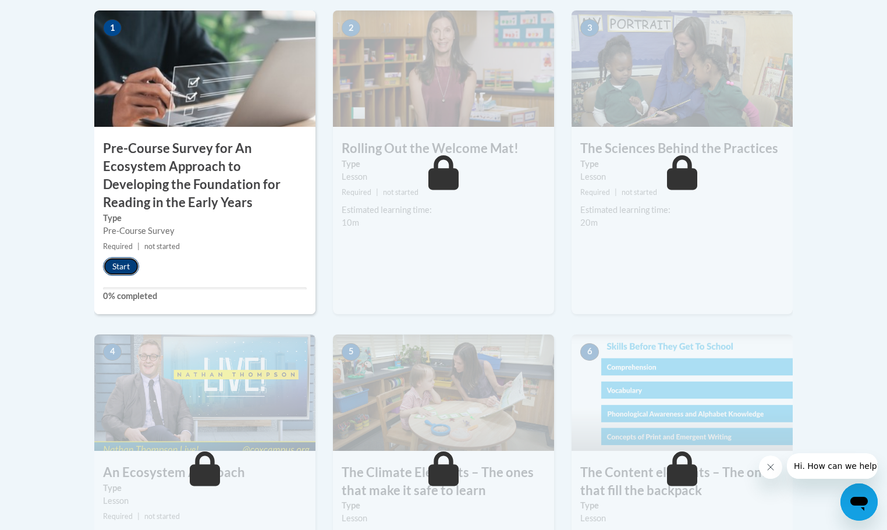
click at [118, 263] on button "Start" at bounding box center [121, 266] width 36 height 19
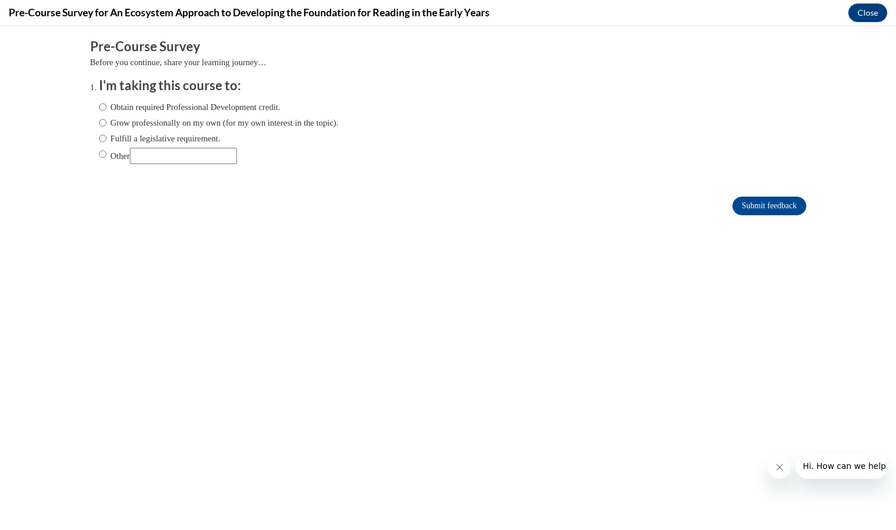
scroll to position [0, 0]
click at [150, 159] on input "Other" at bounding box center [183, 156] width 107 height 16
click at [99, 136] on input "Fulfill a legislative requirement." at bounding box center [103, 138] width 8 height 13
radio input "true"
click at [756, 205] on input "Submit feedback" at bounding box center [769, 206] width 73 height 19
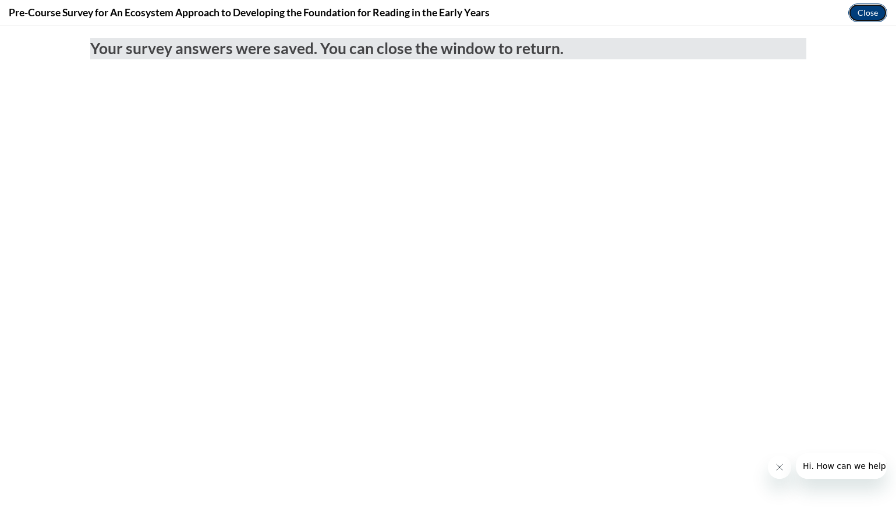
click at [865, 10] on button "Close" at bounding box center [867, 12] width 39 height 19
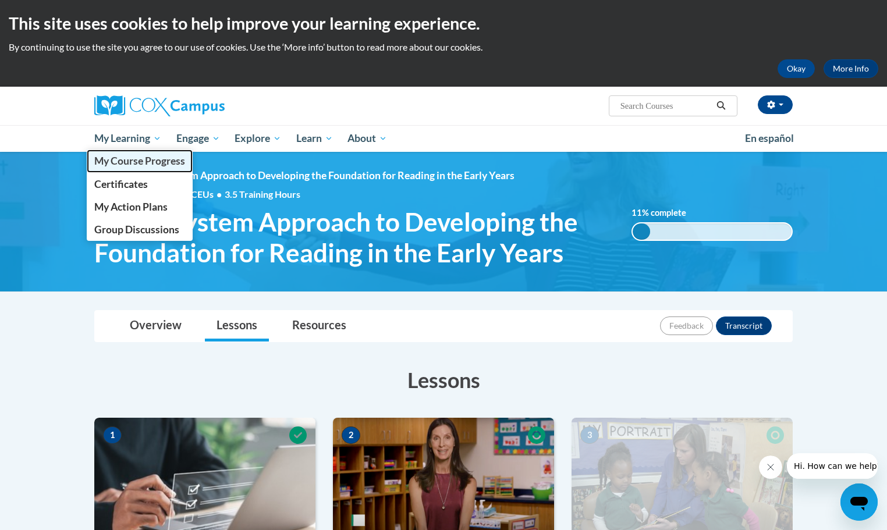
click at [126, 157] on span "My Course Progress" at bounding box center [139, 161] width 91 height 12
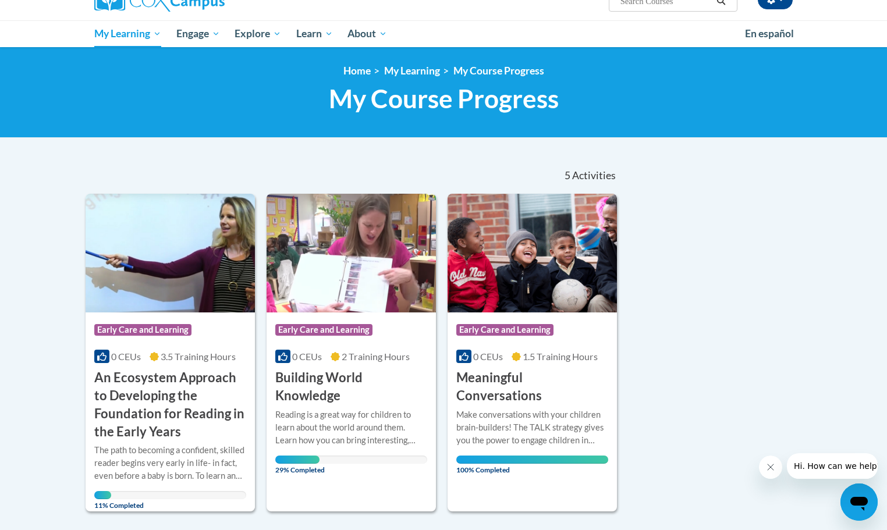
scroll to position [58, 0]
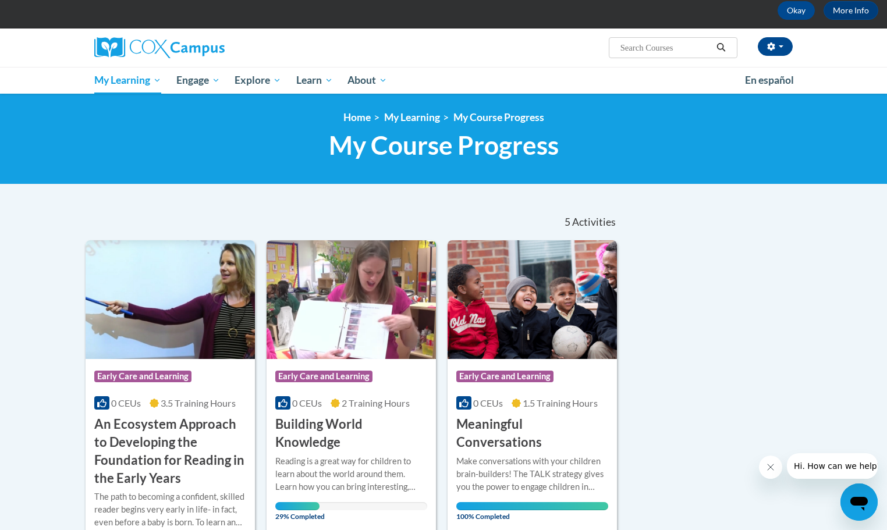
click at [681, 49] on input "Search..." at bounding box center [666, 48] width 93 height 14
type input "transforming"
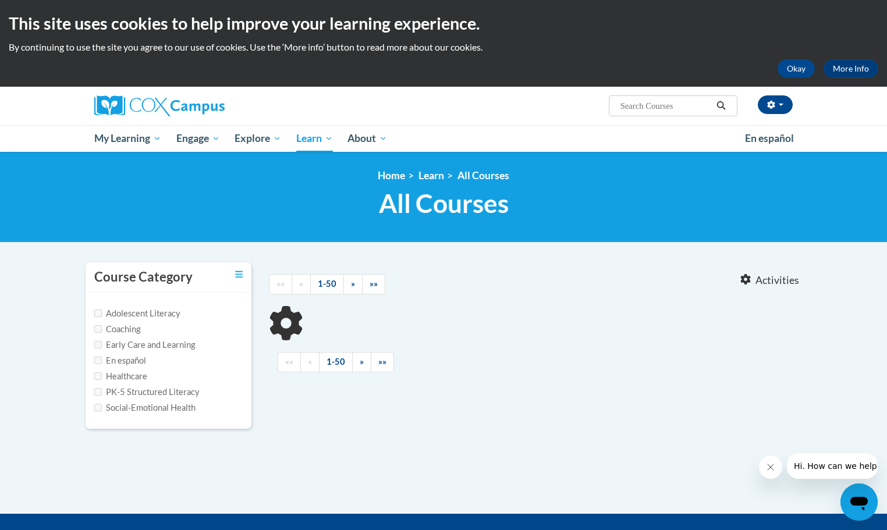
type input "transforming"
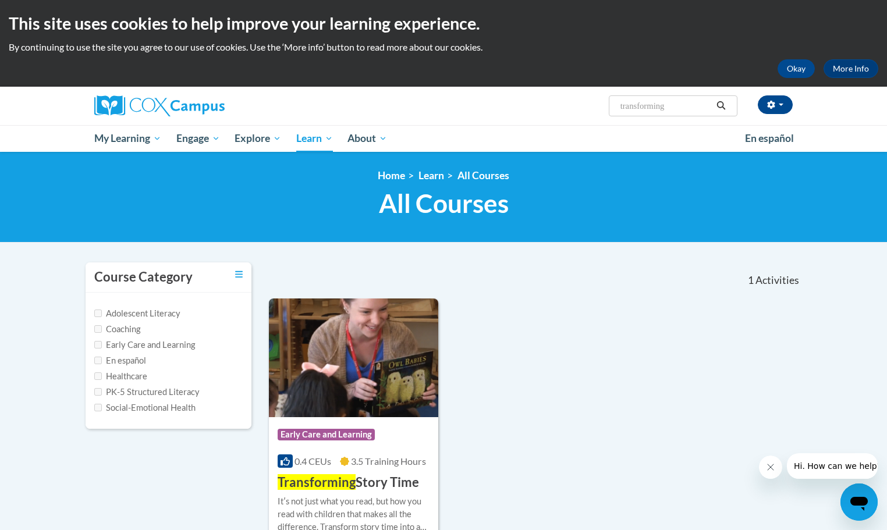
scroll to position [175, 0]
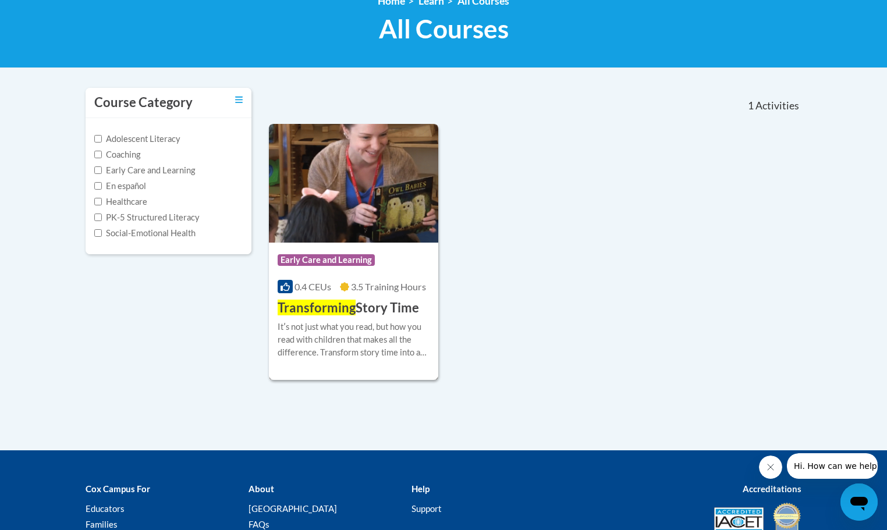
click at [348, 201] on img at bounding box center [353, 183] width 169 height 119
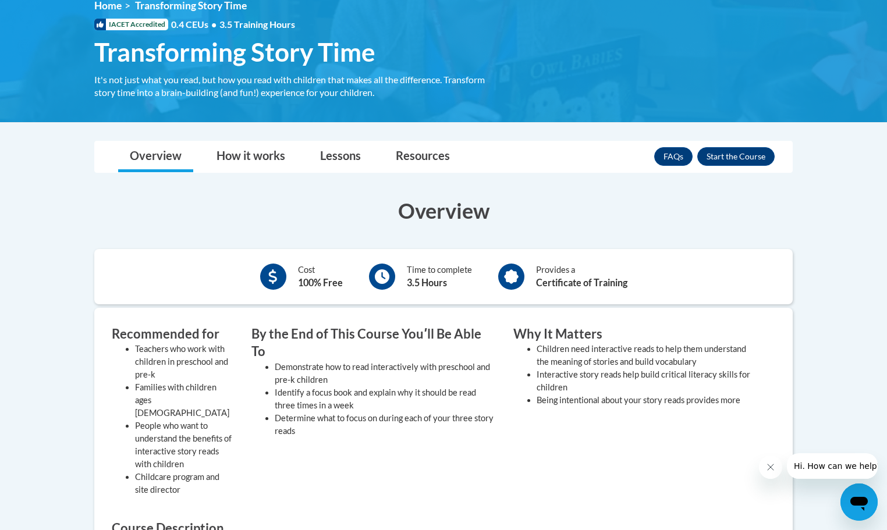
scroll to position [233, 0]
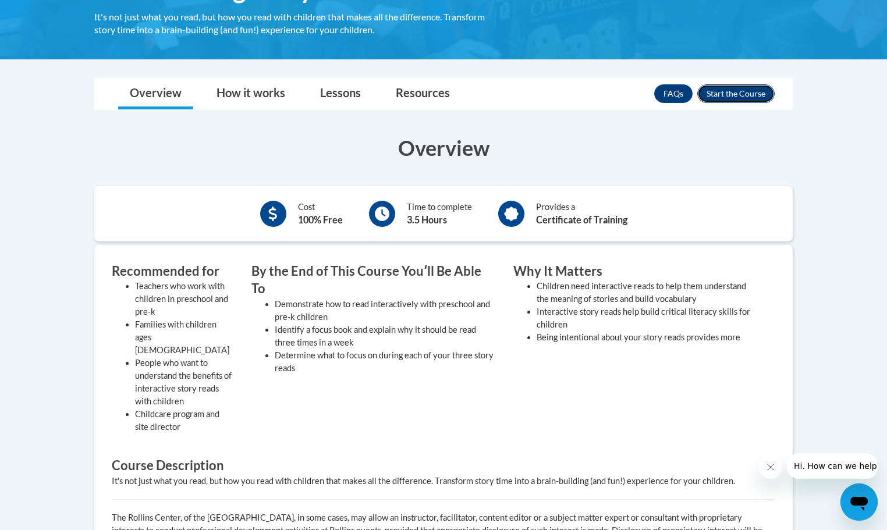
click at [733, 93] on button "Enroll" at bounding box center [736, 93] width 77 height 19
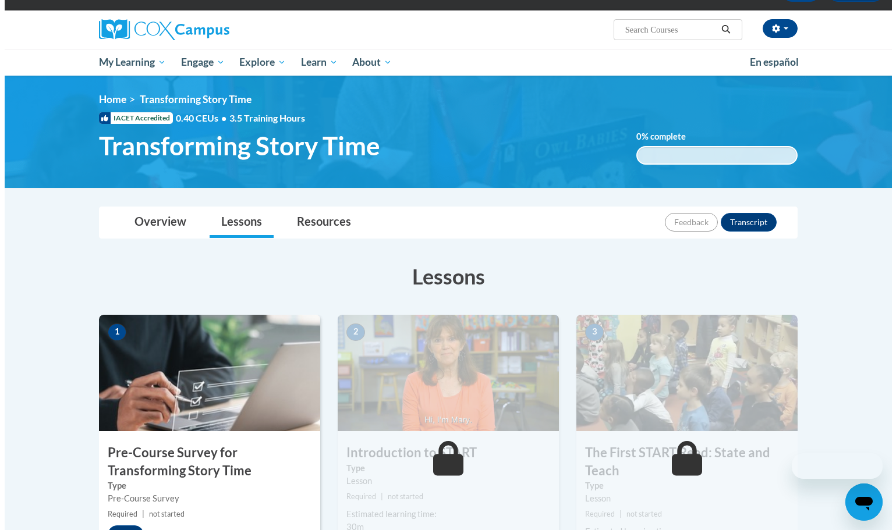
scroll to position [233, 0]
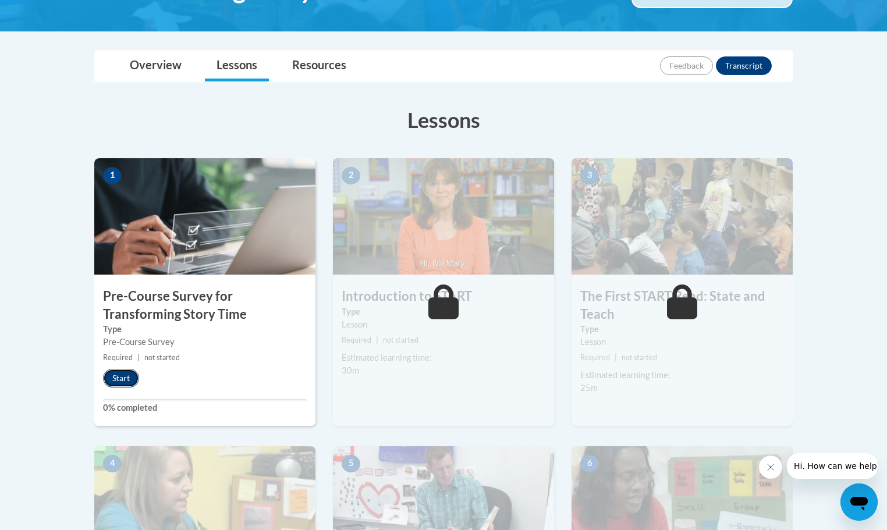
click at [116, 377] on button "Start" at bounding box center [121, 378] width 36 height 19
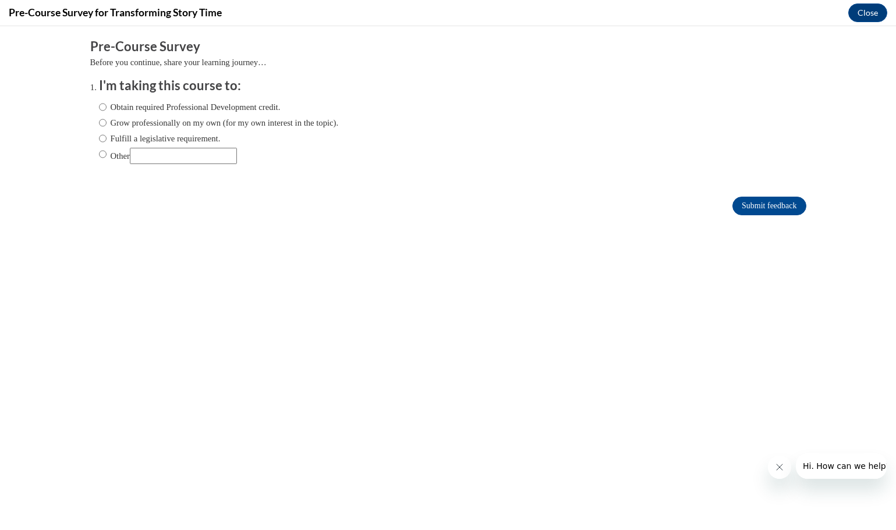
scroll to position [0, 0]
click at [99, 138] on input "Fulfill a legislative requirement." at bounding box center [103, 138] width 8 height 13
radio input "true"
click at [738, 199] on input "Submit feedback" at bounding box center [769, 206] width 73 height 19
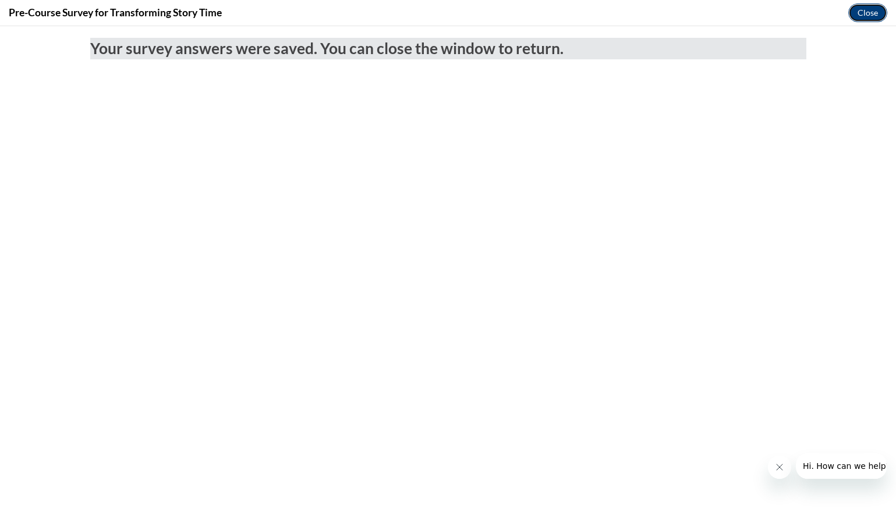
click at [859, 10] on button "Close" at bounding box center [867, 12] width 39 height 19
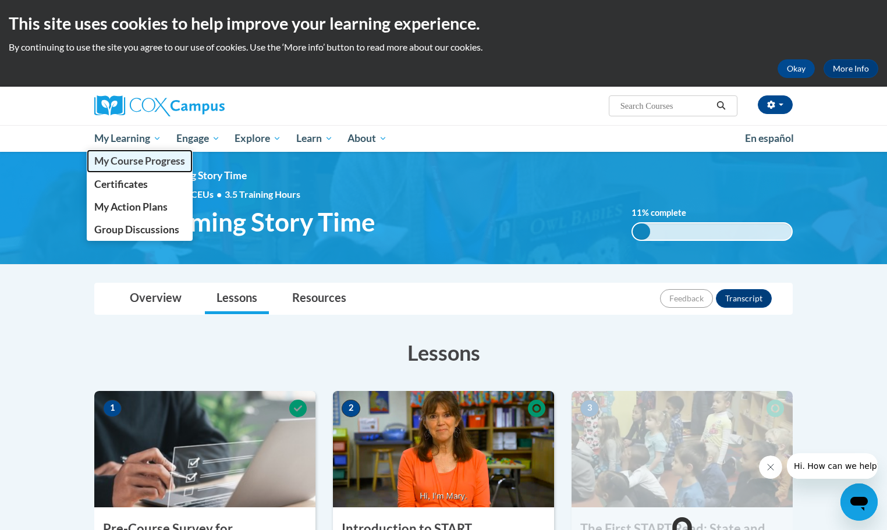
click at [111, 165] on span "My Course Progress" at bounding box center [139, 161] width 91 height 12
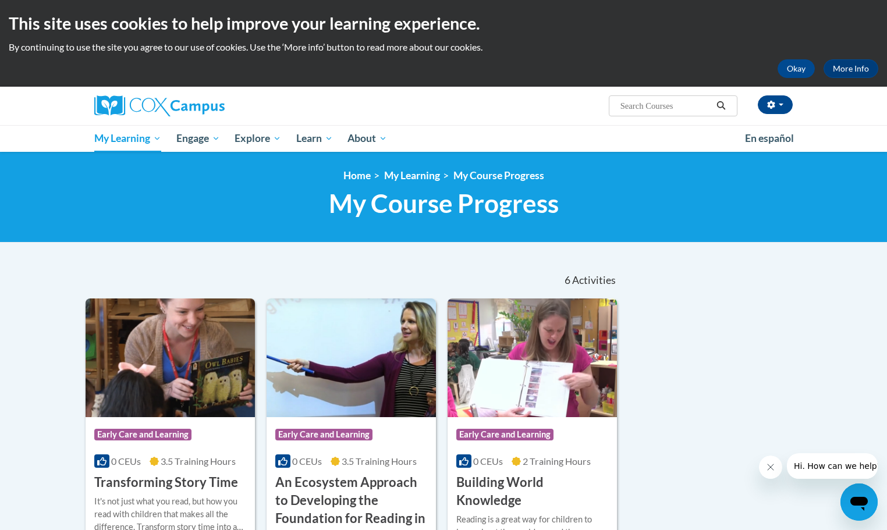
click at [671, 107] on input "Search..." at bounding box center [666, 106] width 93 height 14
type input "monitoring"
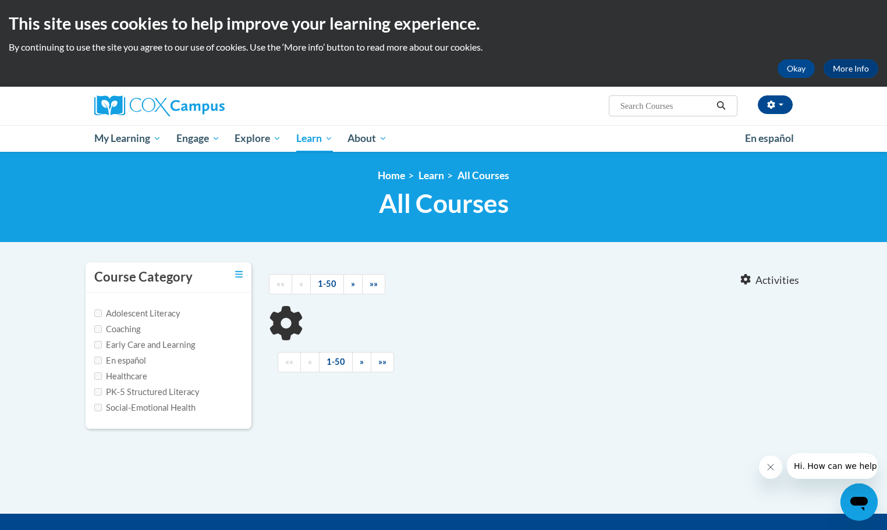
type input "monitoring"
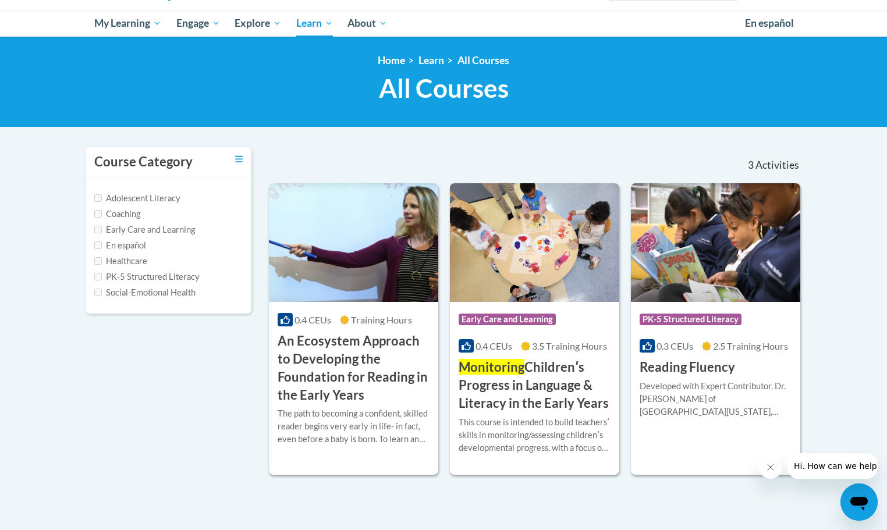
scroll to position [116, 0]
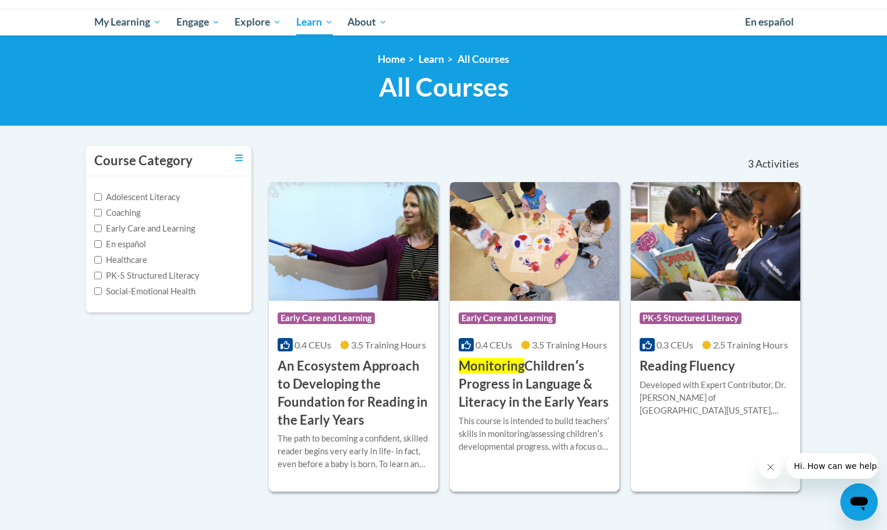
click at [510, 252] on img at bounding box center [534, 241] width 169 height 119
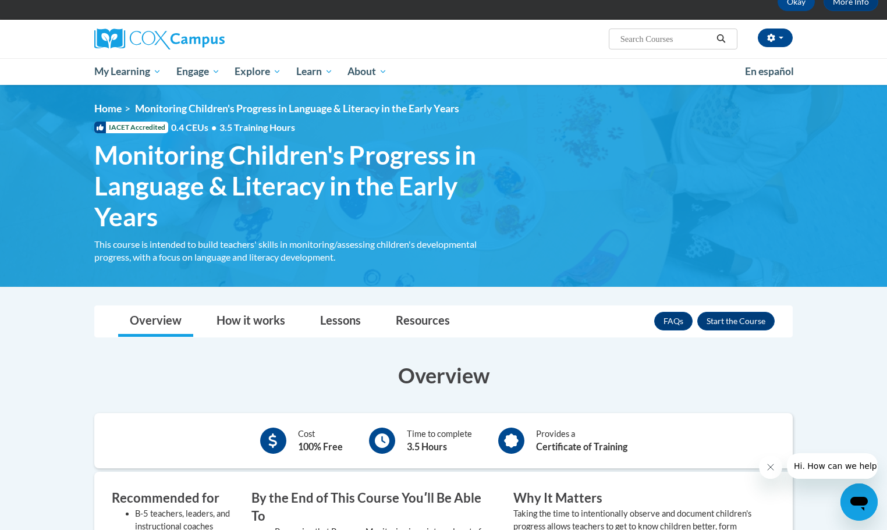
scroll to position [233, 0]
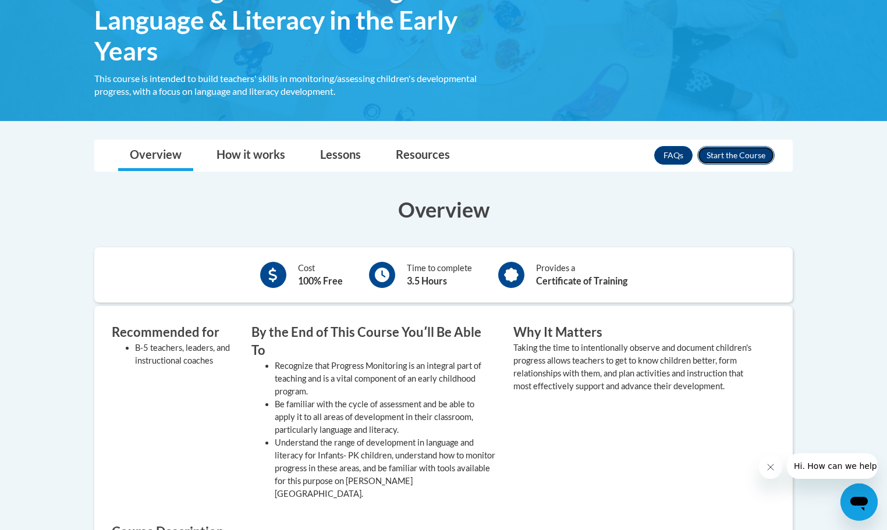
click at [733, 149] on button "Enroll" at bounding box center [736, 155] width 77 height 19
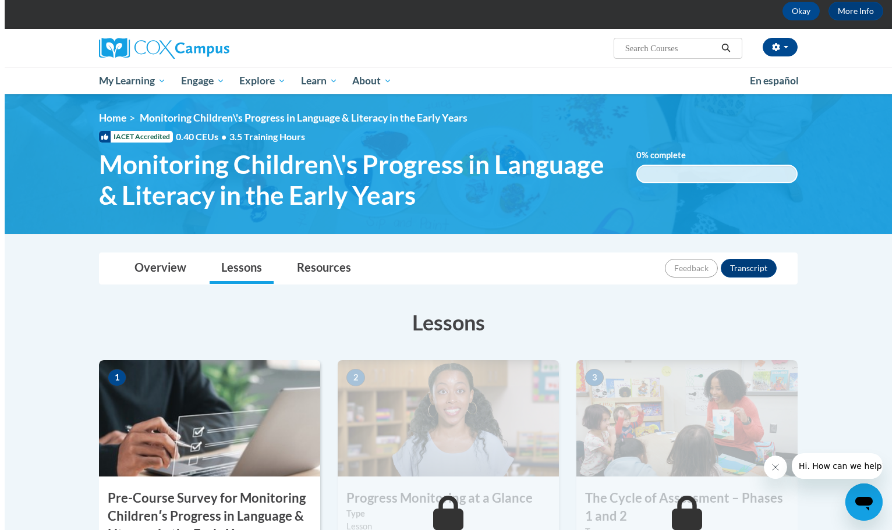
scroll to position [233, 0]
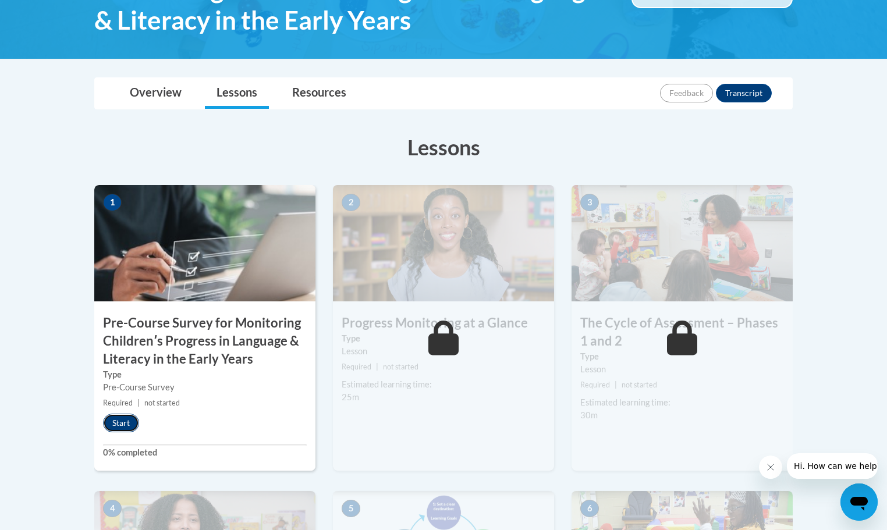
click at [124, 428] on button "Start" at bounding box center [121, 423] width 36 height 19
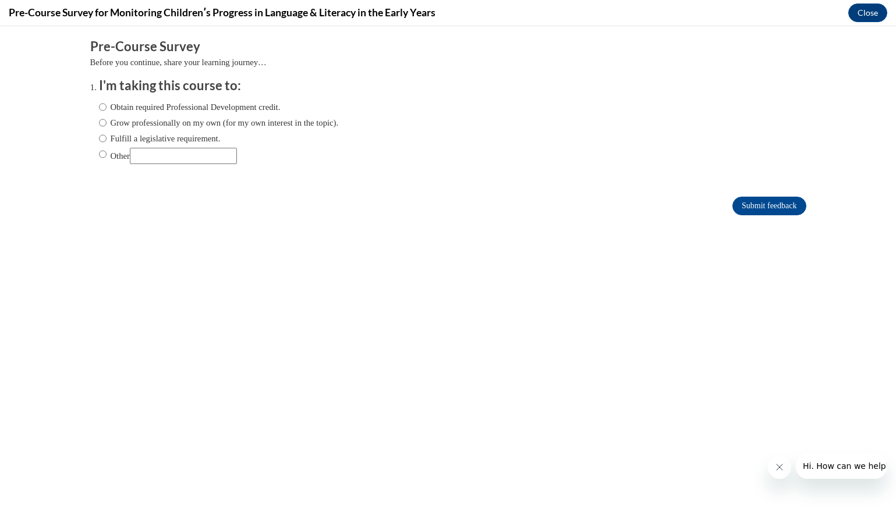
scroll to position [0, 0]
click at [99, 137] on input "Fulfill a legislative requirement." at bounding box center [103, 138] width 8 height 13
radio input "true"
click at [763, 208] on input "Submit feedback" at bounding box center [769, 206] width 73 height 19
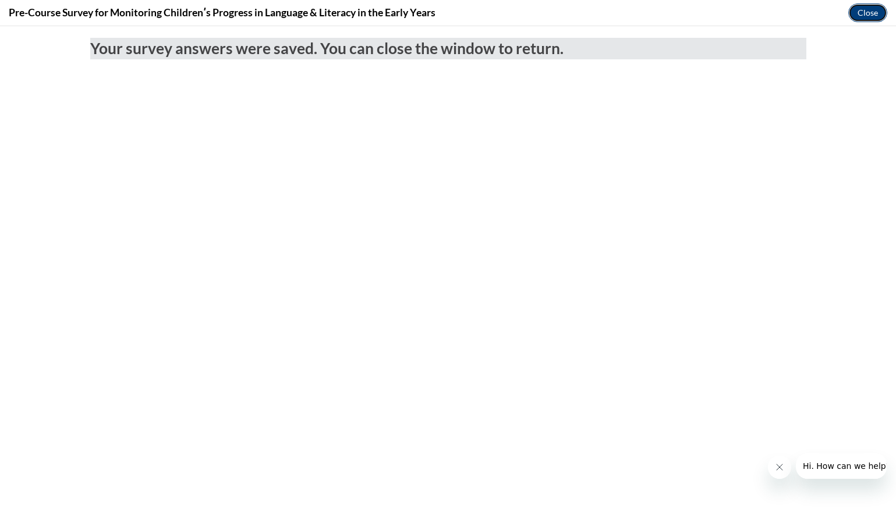
click at [861, 8] on button "Close" at bounding box center [867, 12] width 39 height 19
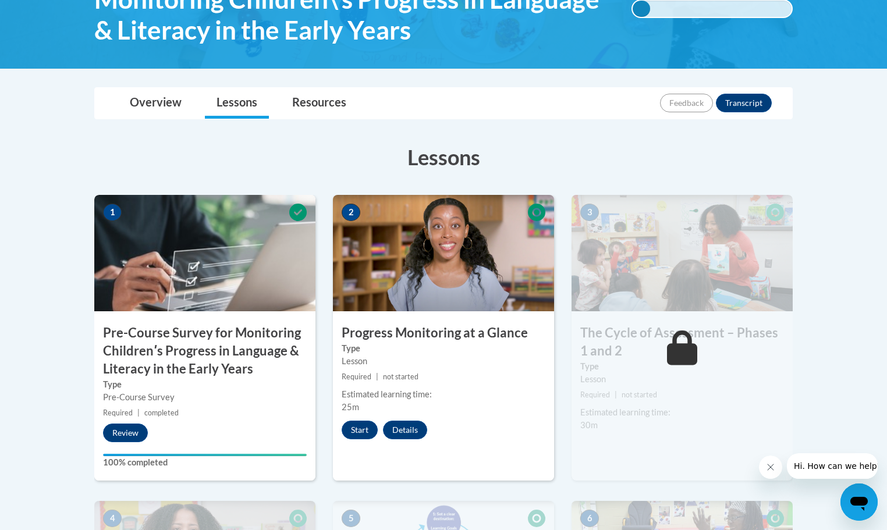
scroll to position [58, 0]
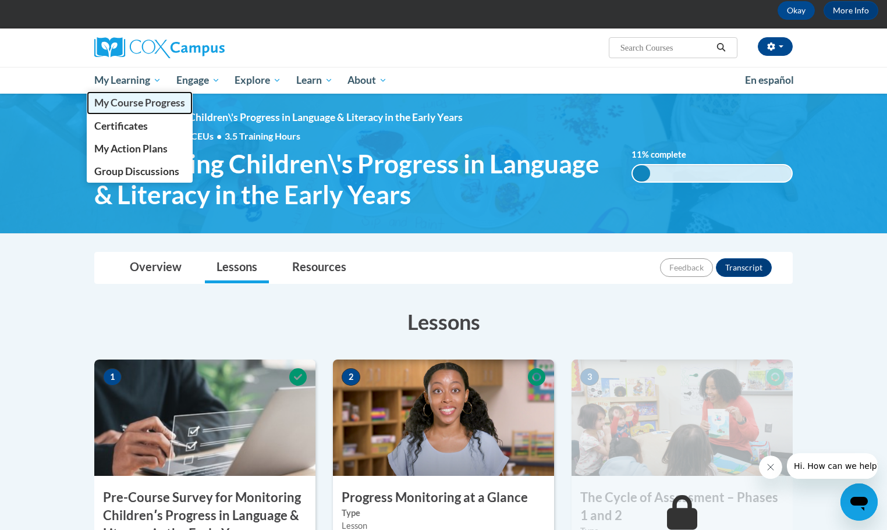
click at [121, 101] on span "My Course Progress" at bounding box center [139, 103] width 91 height 12
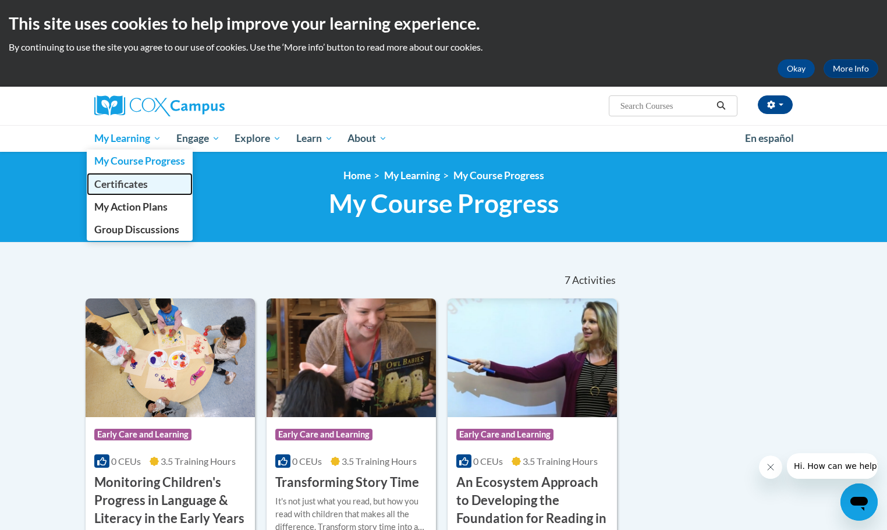
click at [125, 181] on span "Certificates" at bounding box center [121, 184] width 54 height 12
